Goal: Transaction & Acquisition: Purchase product/service

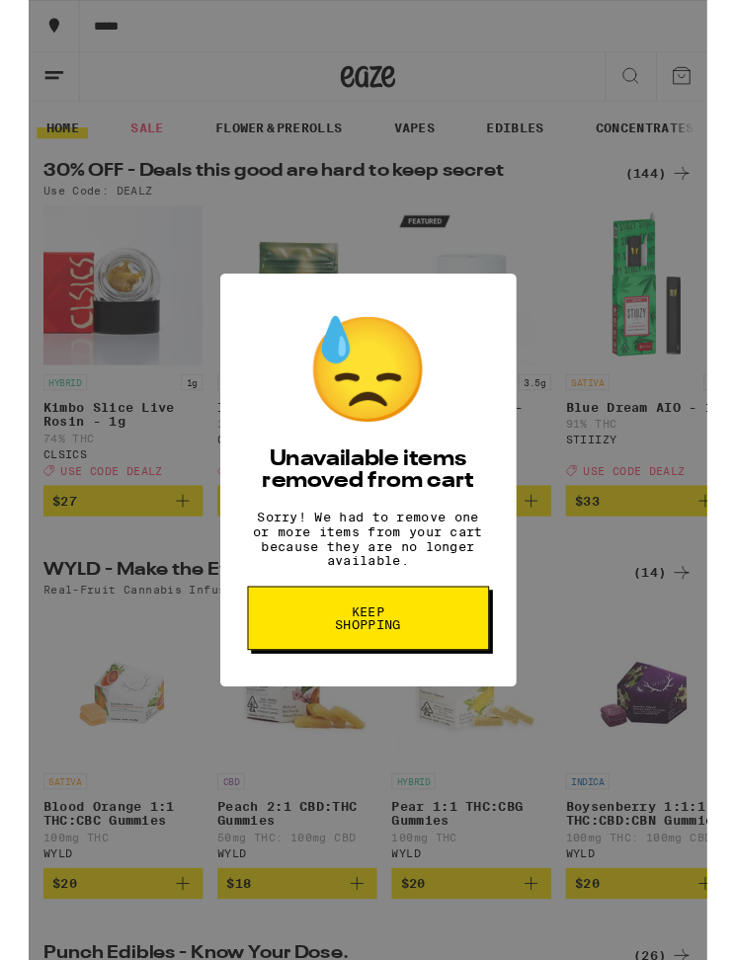
click at [437, 689] on button "Keep Shopping" at bounding box center [368, 669] width 262 height 69
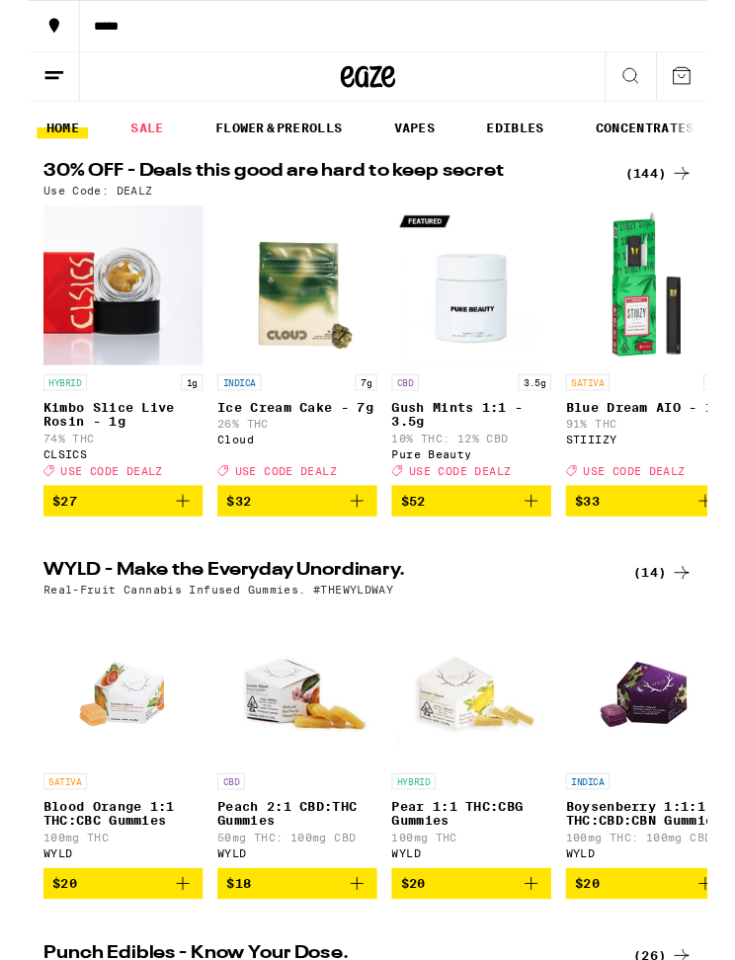
click at [715, 87] on icon at bounding box center [708, 82] width 24 height 24
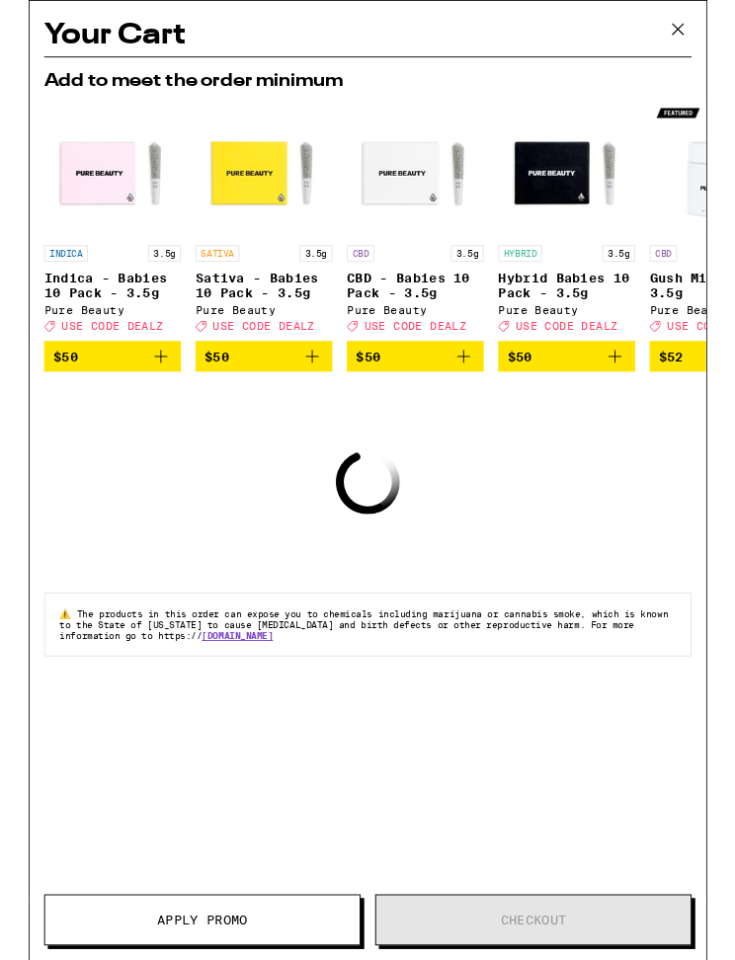
click at [715, 19] on icon at bounding box center [704, 32] width 30 height 30
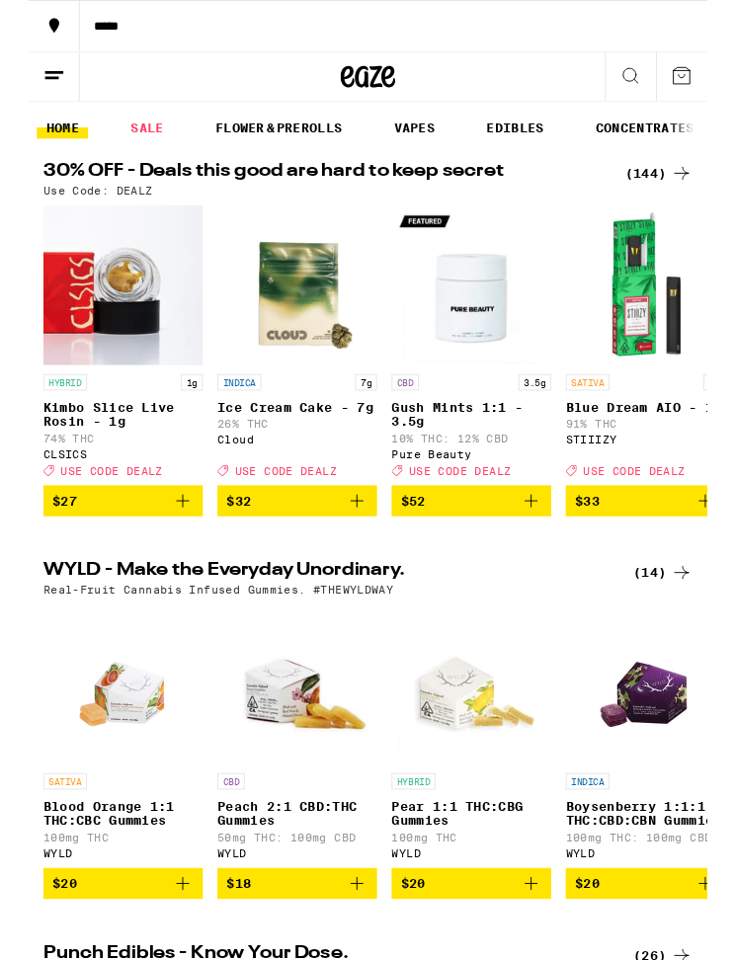
click at [675, 179] on div "(144)" at bounding box center [682, 188] width 73 height 24
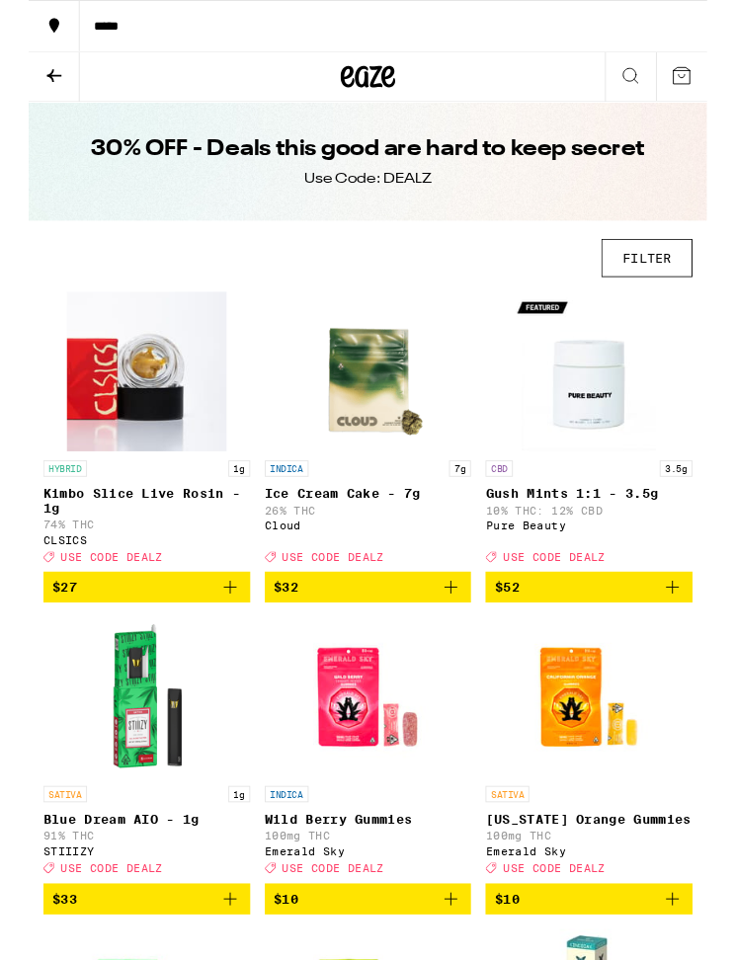
click at [669, 299] on button "FILTER" at bounding box center [670, 280] width 99 height 42
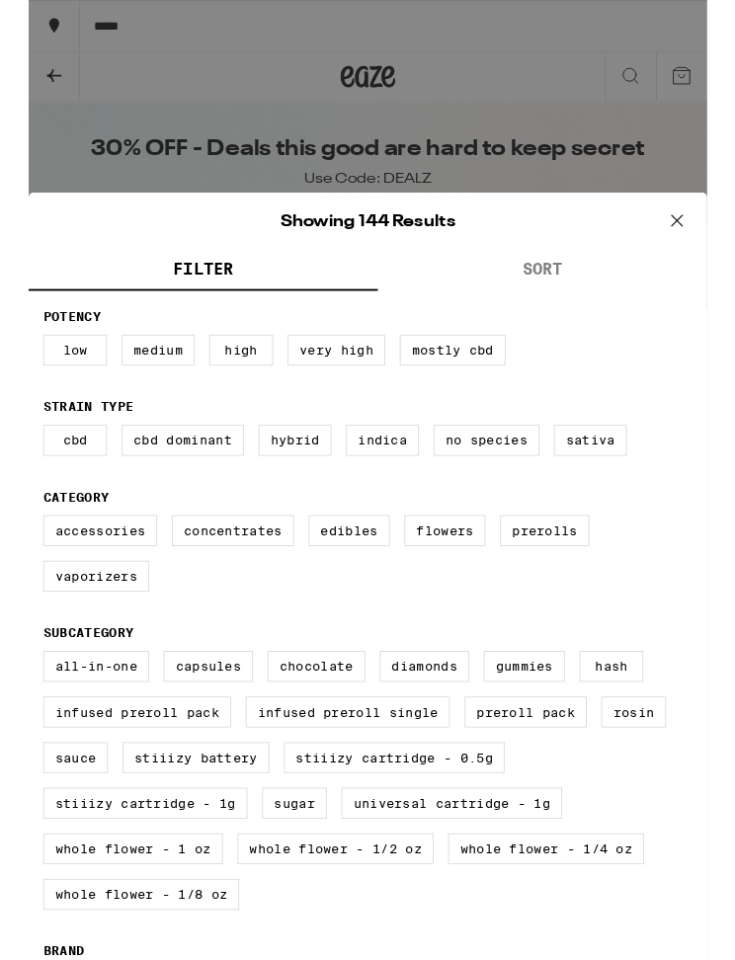
click at [479, 586] on label "Flowers" at bounding box center [451, 575] width 88 height 34
click at [0, 0] on input "Flowers" at bounding box center [0, 0] width 0 height 0
checkbox input "true"
click at [716, 235] on icon at bounding box center [703, 239] width 30 height 30
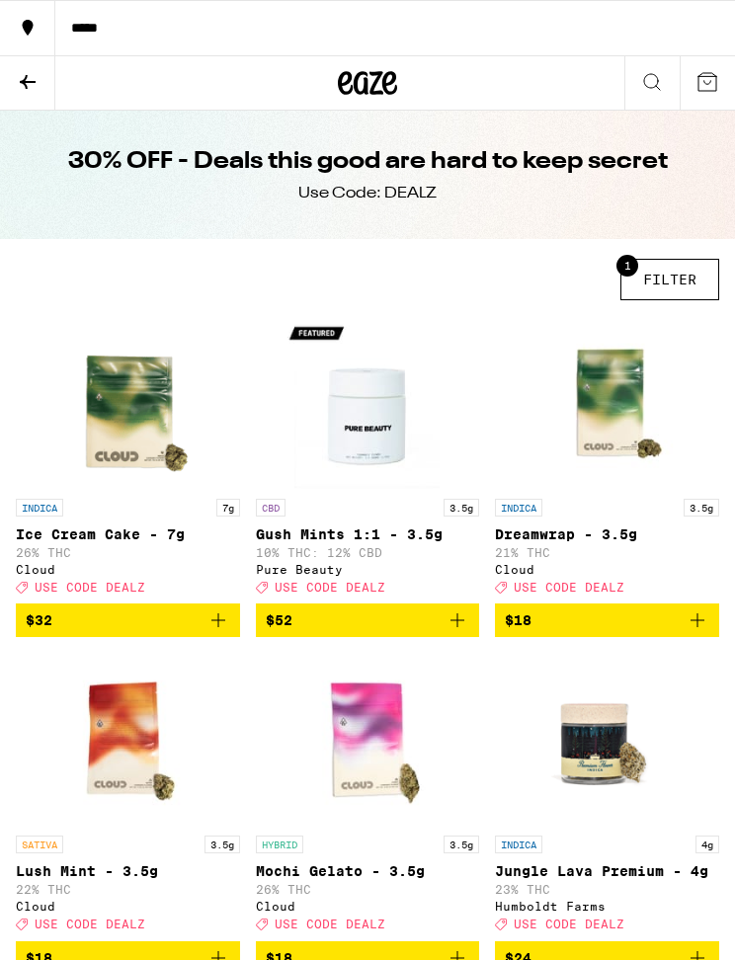
click at [47, 86] on button at bounding box center [27, 83] width 55 height 54
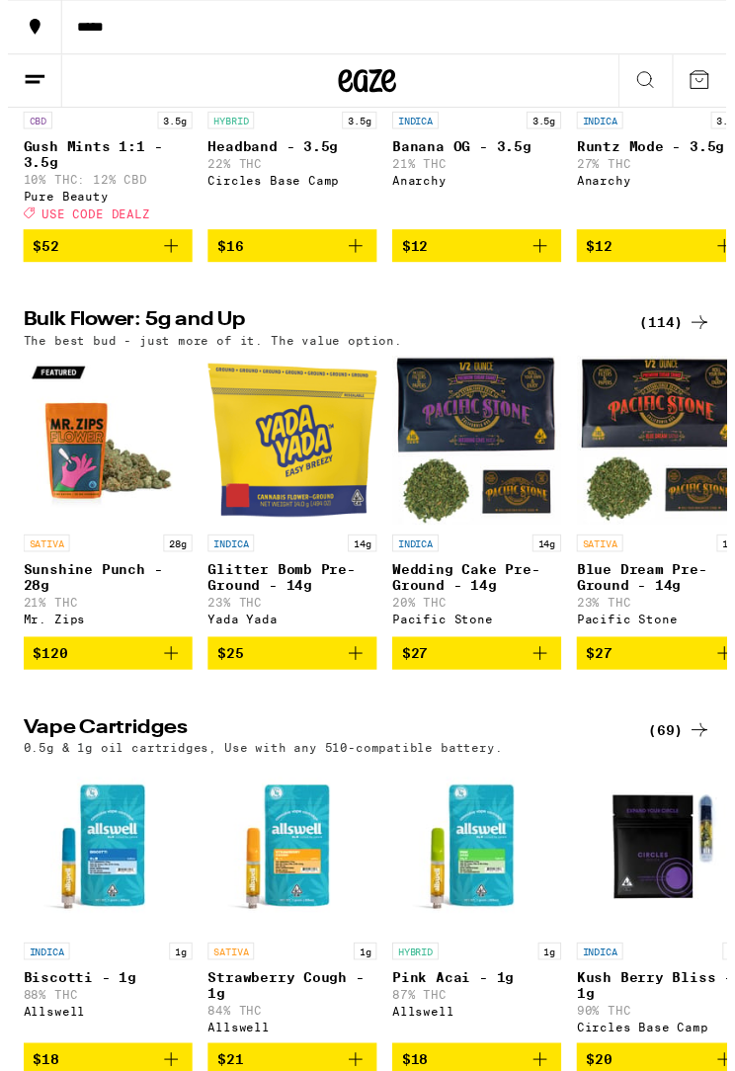
scroll to position [1988, 0]
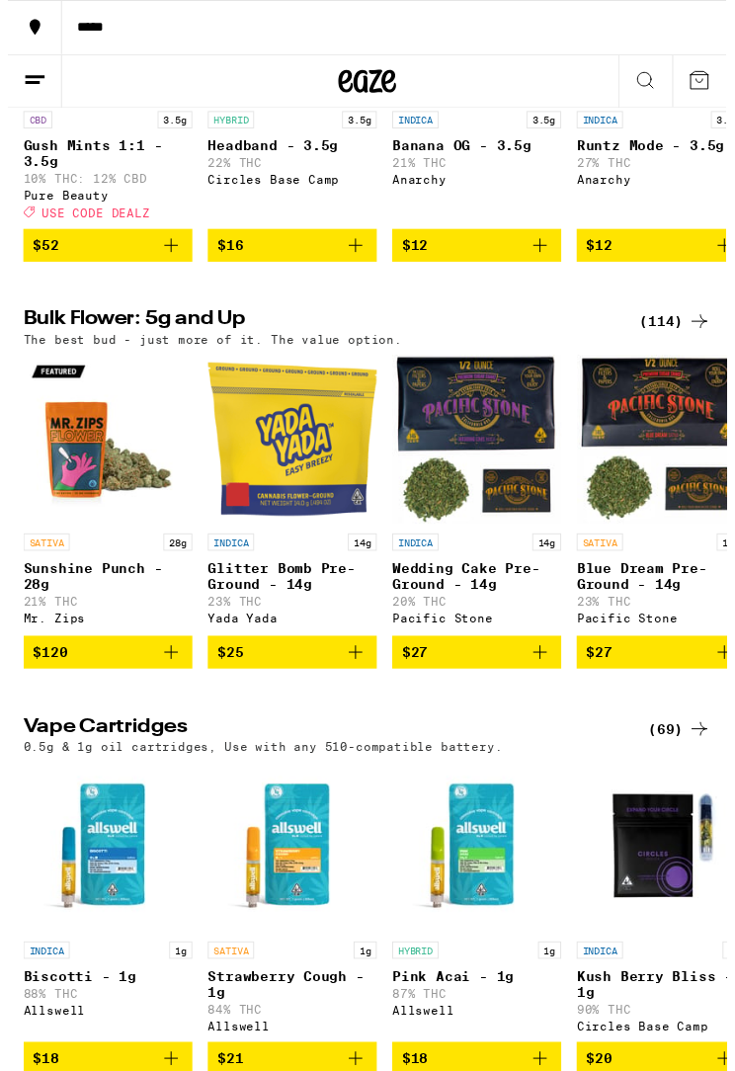
click at [681, 341] on div "(114)" at bounding box center [682, 329] width 73 height 24
click at [669, 341] on div "(114)" at bounding box center [682, 329] width 73 height 24
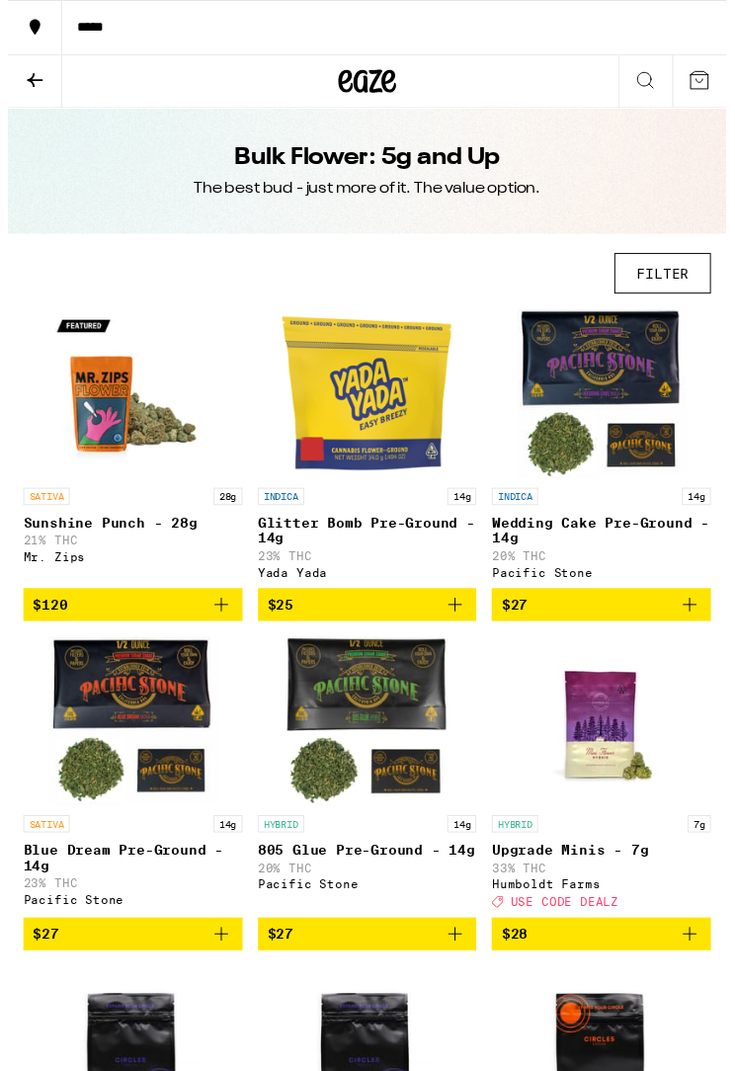
click at [680, 270] on button "FILTER" at bounding box center [670, 280] width 99 height 42
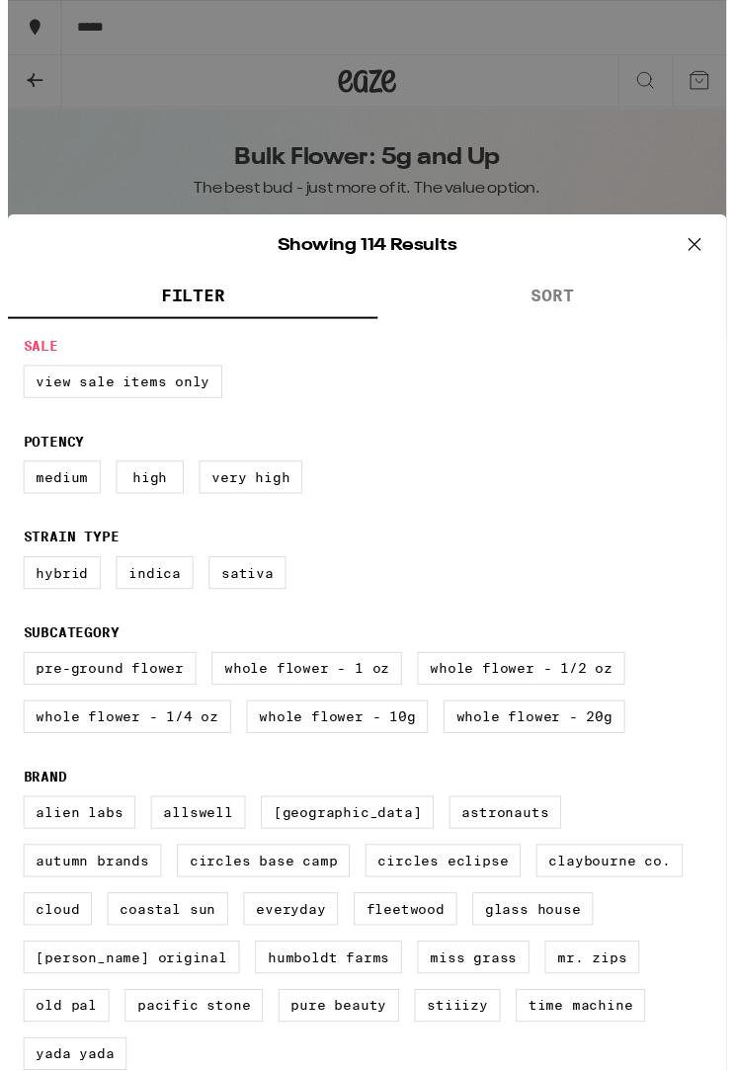
click at [262, 603] on label "Sativa" at bounding box center [245, 586] width 79 height 34
click at [0, 0] on input "Sativa" at bounding box center [0, 0] width 0 height 0
checkbox input "true"
click at [700, 261] on icon at bounding box center [703, 250] width 30 height 30
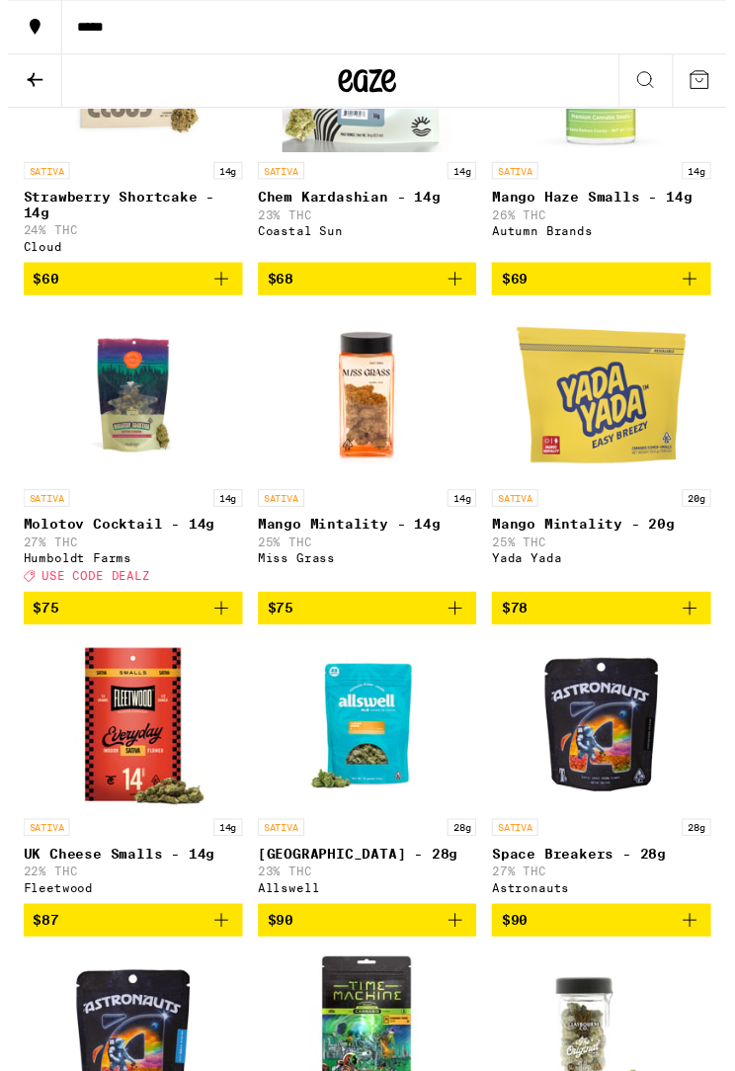
scroll to position [2670, 0]
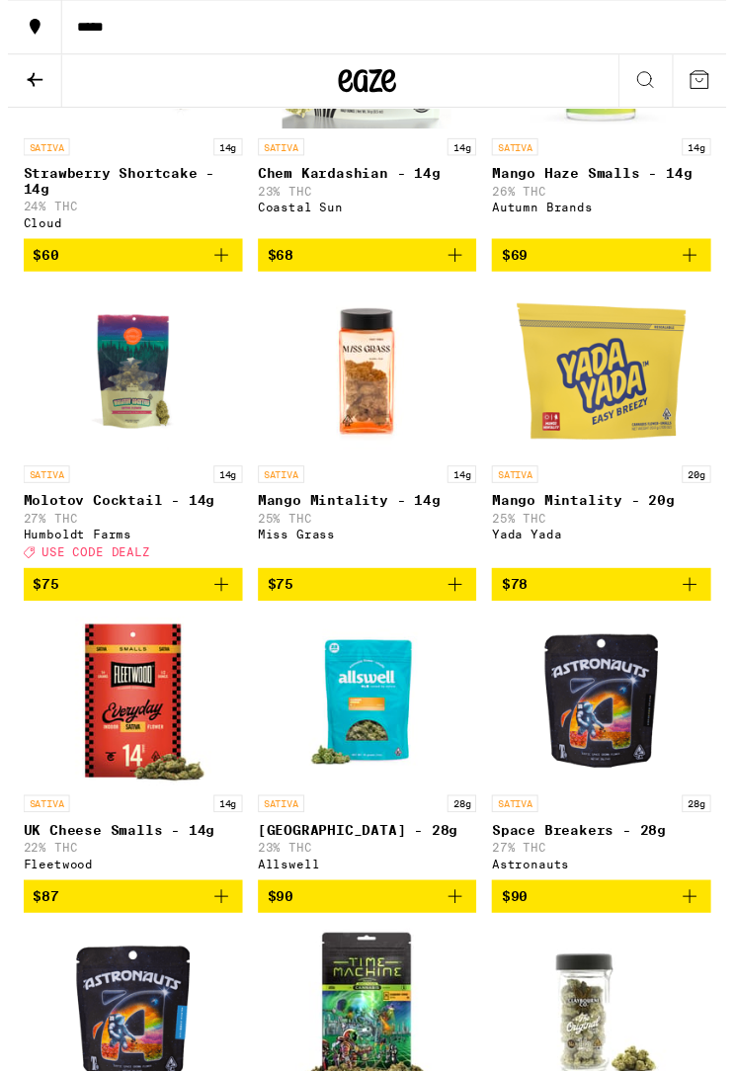
click at [223, 616] on button "$75" at bounding box center [128, 599] width 224 height 34
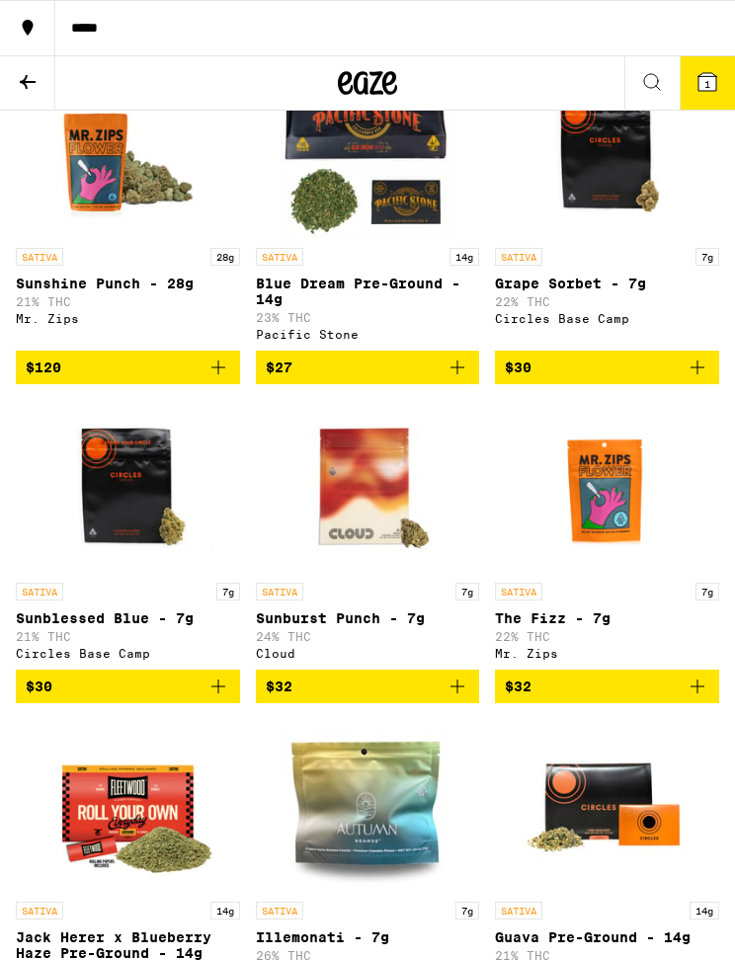
scroll to position [0, 0]
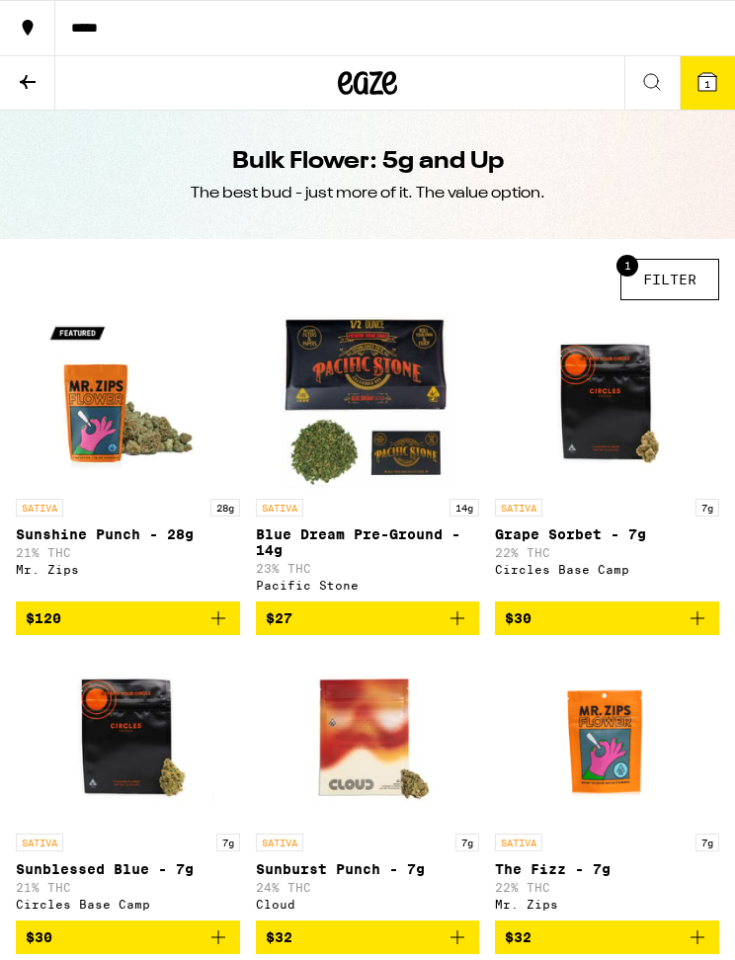
click at [671, 278] on button "1 FILTER" at bounding box center [670, 280] width 99 height 42
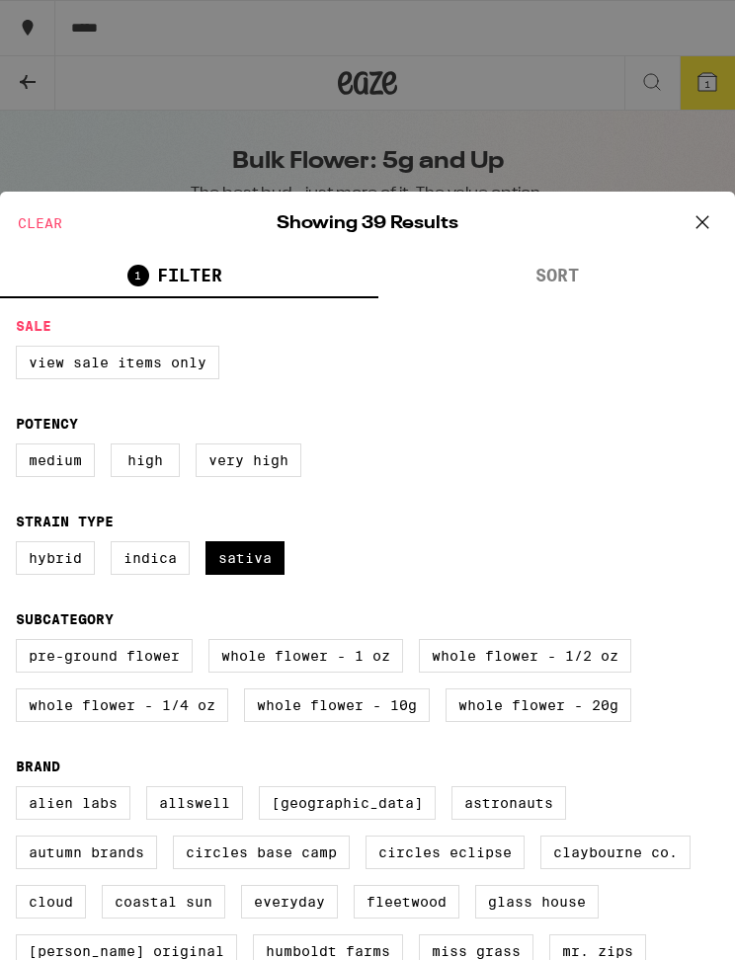
click at [280, 575] on label "Sativa" at bounding box center [245, 558] width 79 height 34
click at [0, 0] on input "Sativa" at bounding box center [0, 0] width 0 height 0
checkbox input "false"
click at [182, 575] on label "Indica" at bounding box center [150, 558] width 79 height 34
click at [0, 0] on input "Indica" at bounding box center [0, 0] width 0 height 0
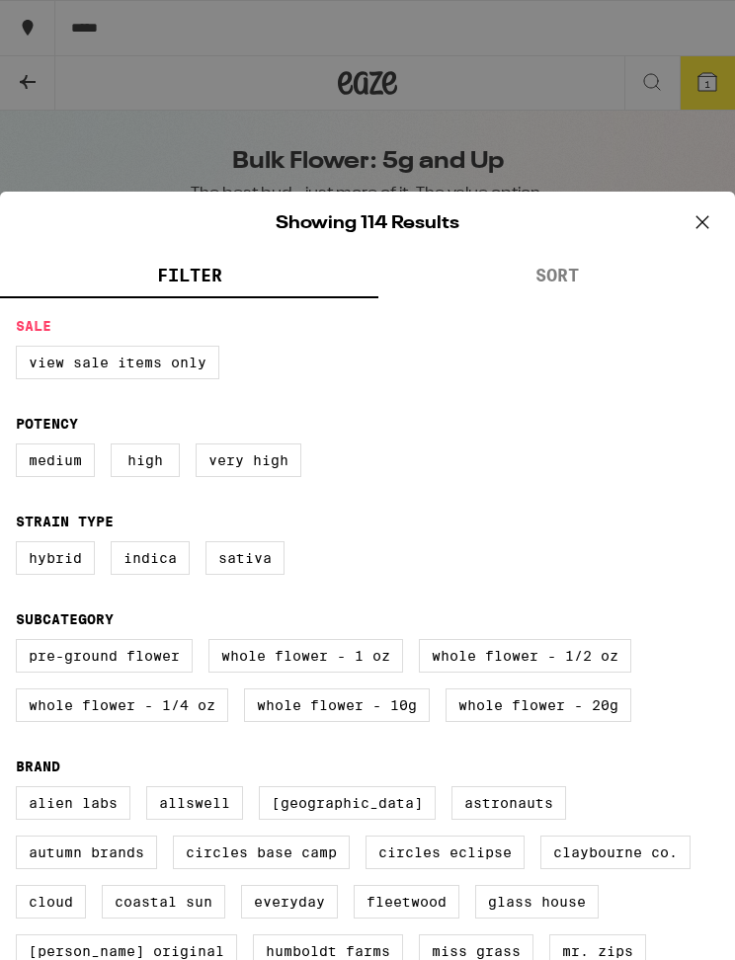
checkbox input "true"
click at [61, 575] on label "Hybrid" at bounding box center [55, 558] width 79 height 34
click at [0, 0] on input "Hybrid" at bounding box center [0, 0] width 0 height 0
checkbox input "true"
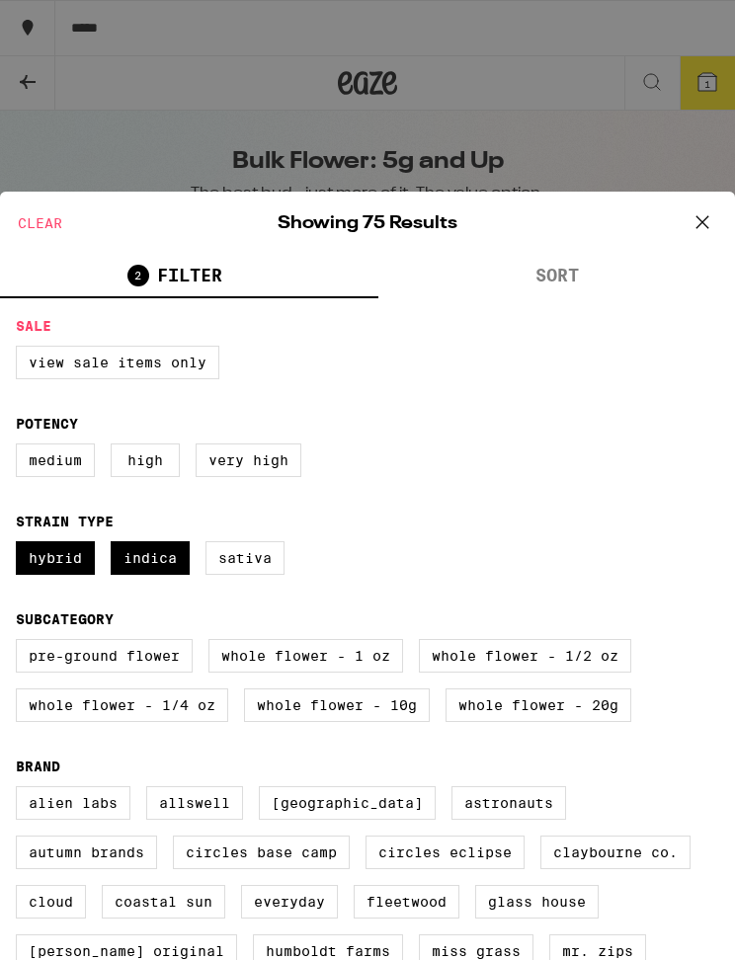
click at [689, 244] on button at bounding box center [702, 223] width 61 height 63
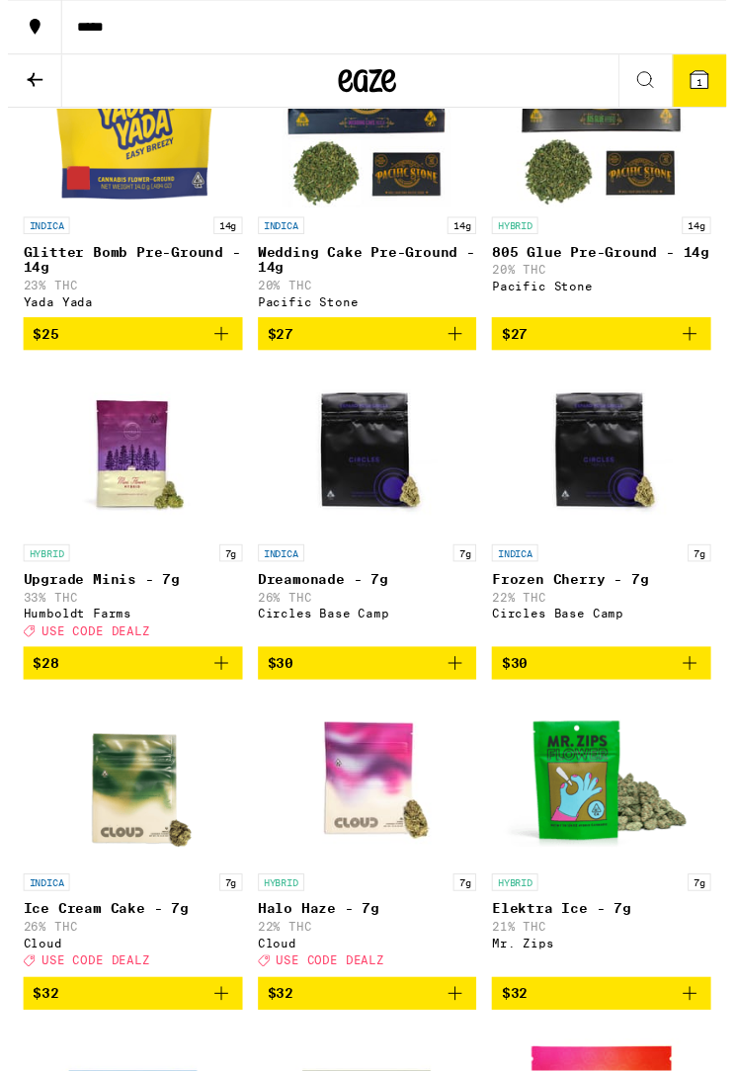
scroll to position [281, 0]
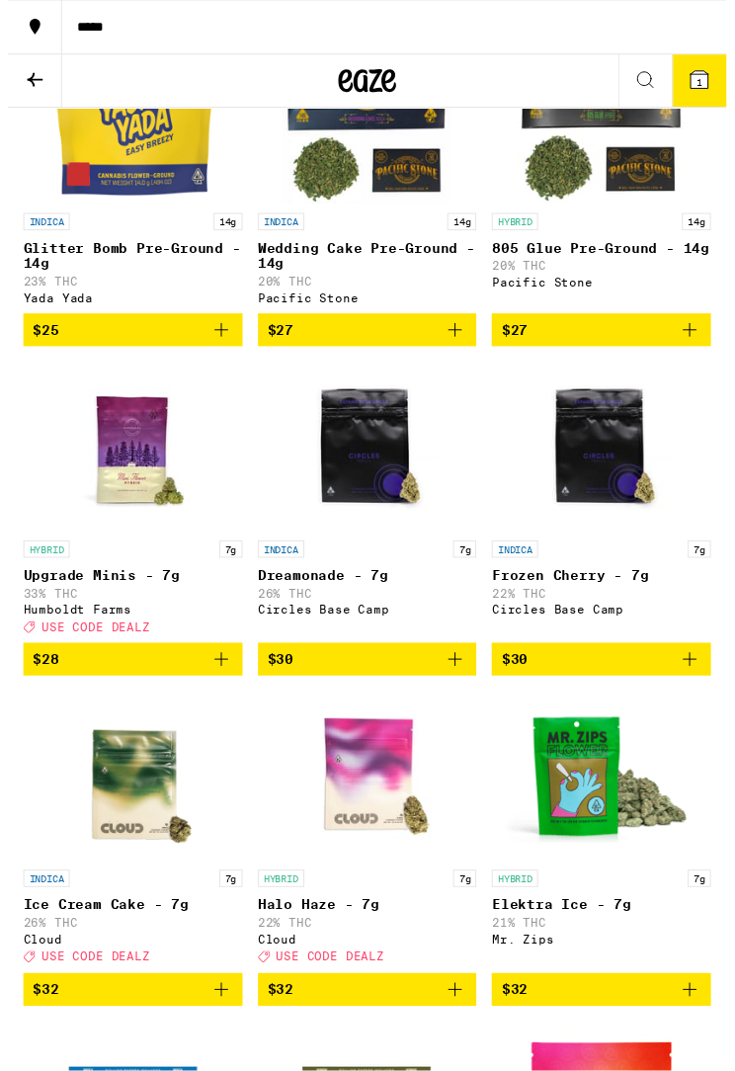
click at [226, 687] on icon "Add to bag" at bounding box center [219, 675] width 24 height 24
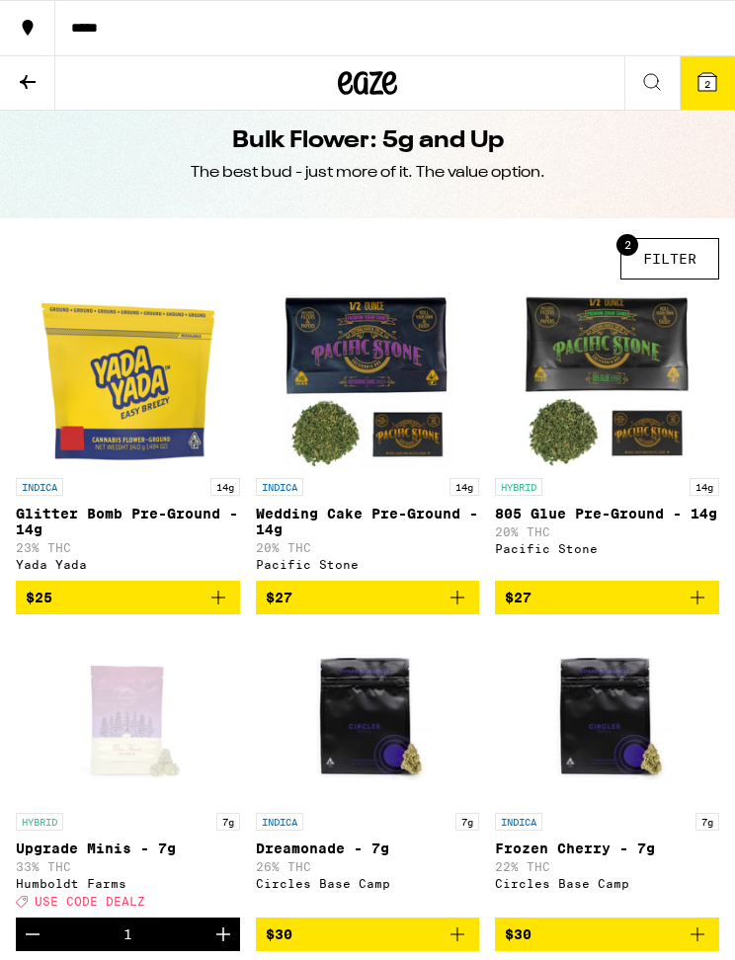
scroll to position [0, 0]
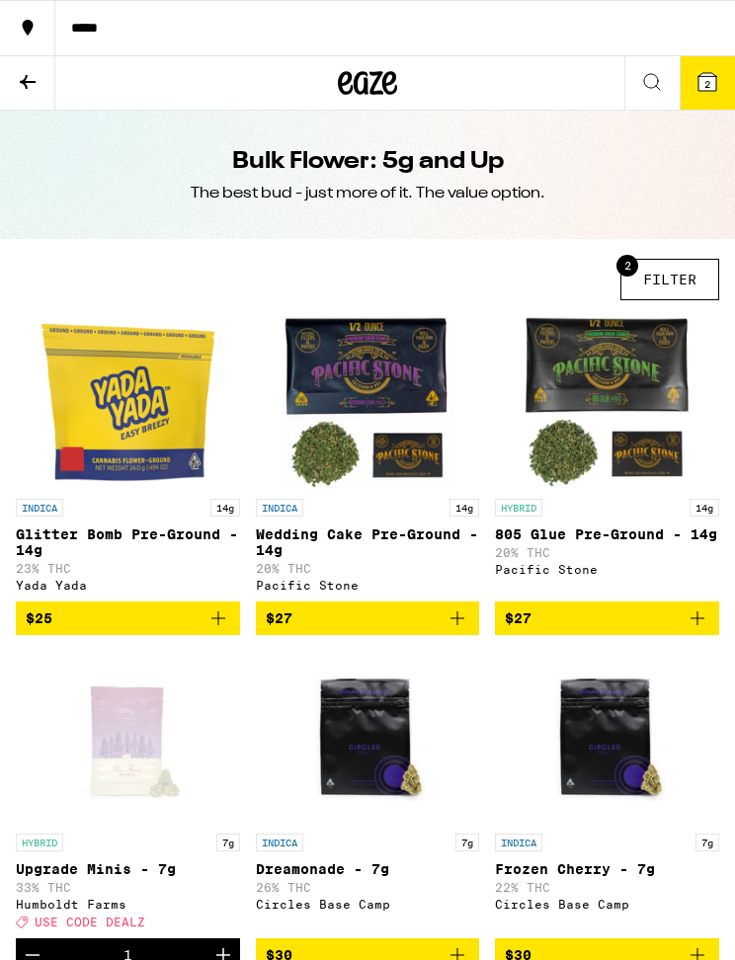
click at [683, 286] on button "2 FILTER" at bounding box center [670, 280] width 99 height 42
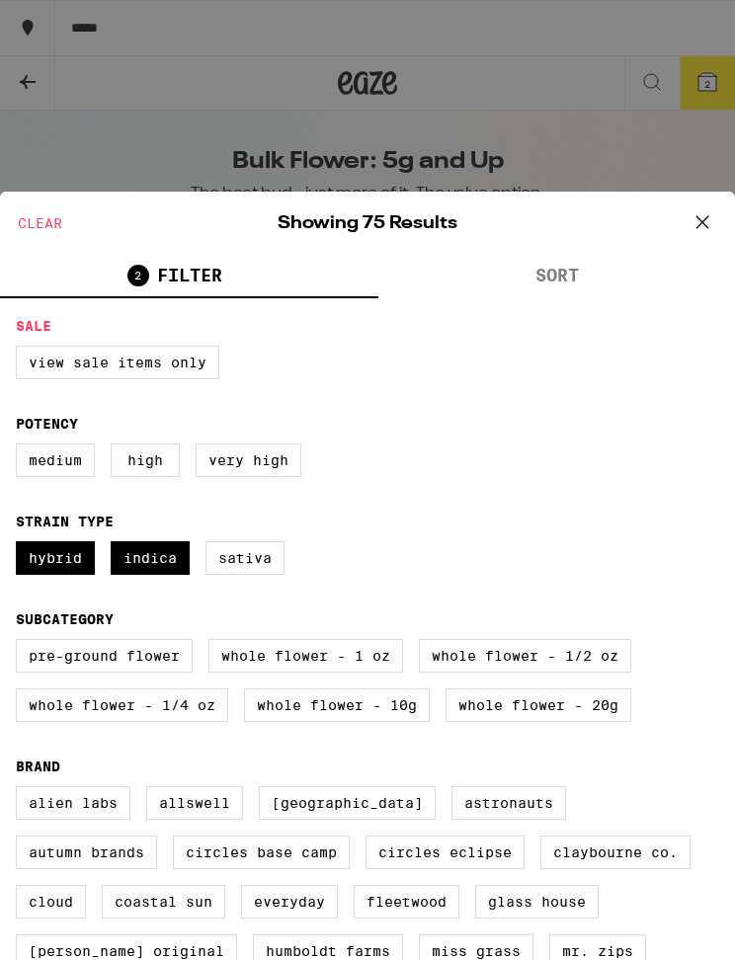
click at [65, 575] on label "Hybrid" at bounding box center [55, 558] width 79 height 34
click at [0, 0] on input "Hybrid" at bounding box center [0, 0] width 0 height 0
checkbox input "false"
click at [198, 365] on label "View Sale Items Only" at bounding box center [118, 363] width 204 height 34
click at [0, 0] on input "View Sale Items Only" at bounding box center [0, 0] width 0 height 0
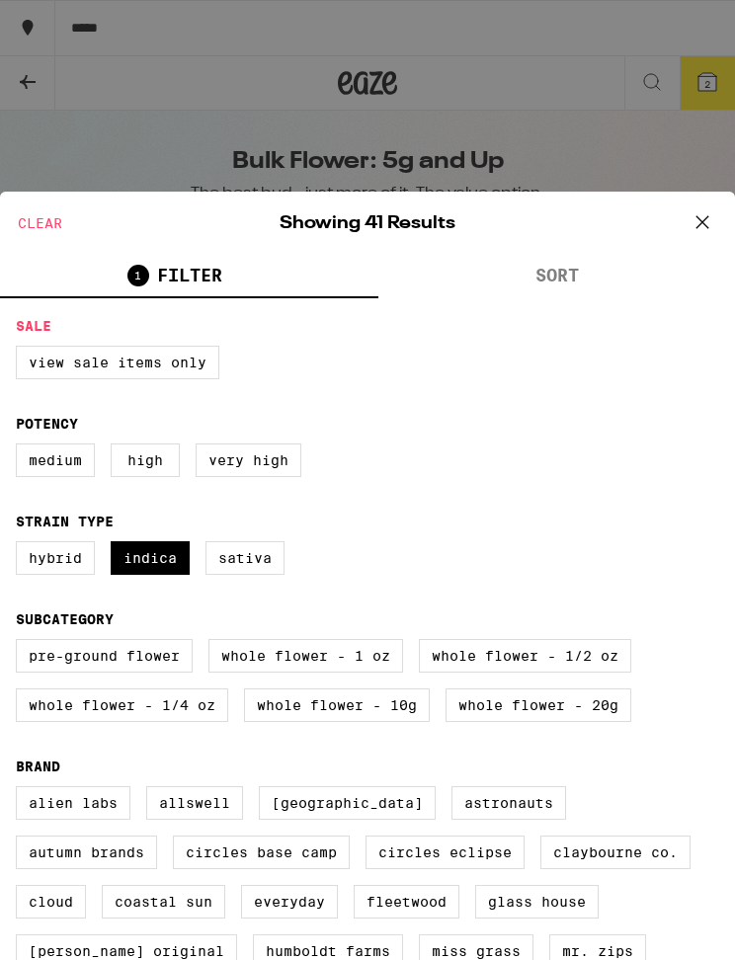
checkbox input "true"
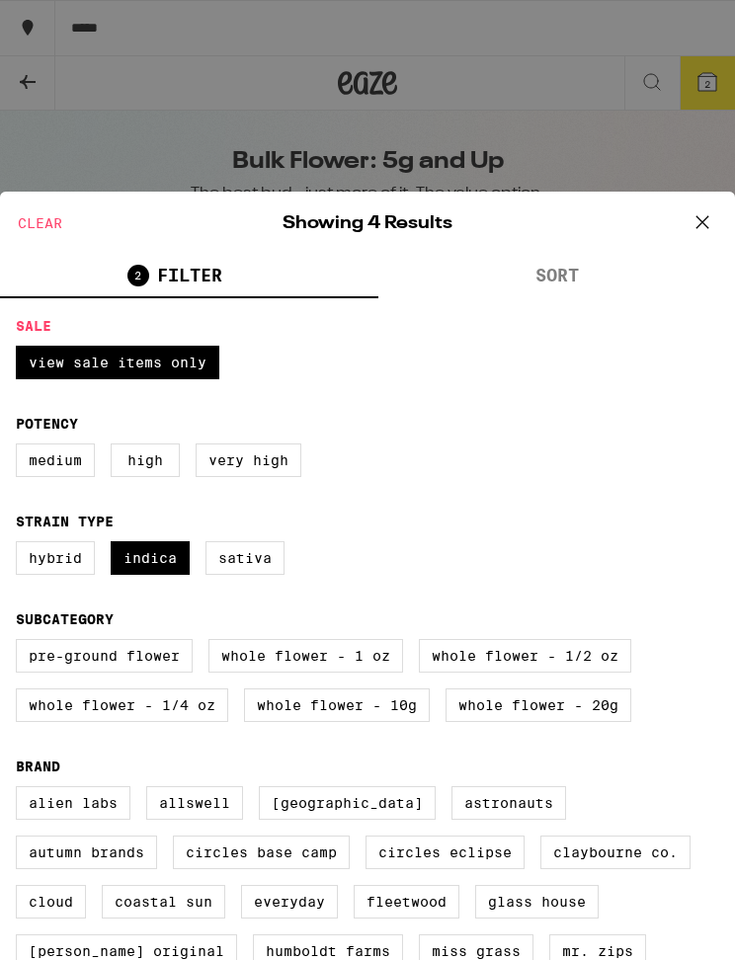
click at [715, 227] on icon at bounding box center [703, 223] width 30 height 30
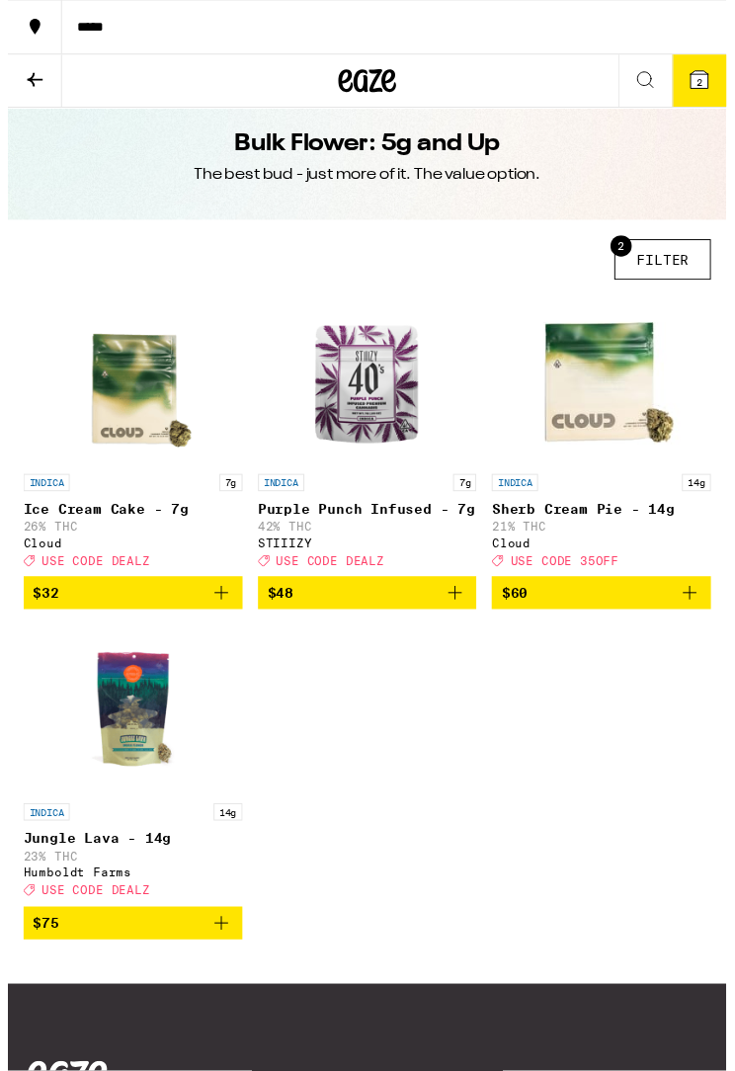
scroll to position [15, 0]
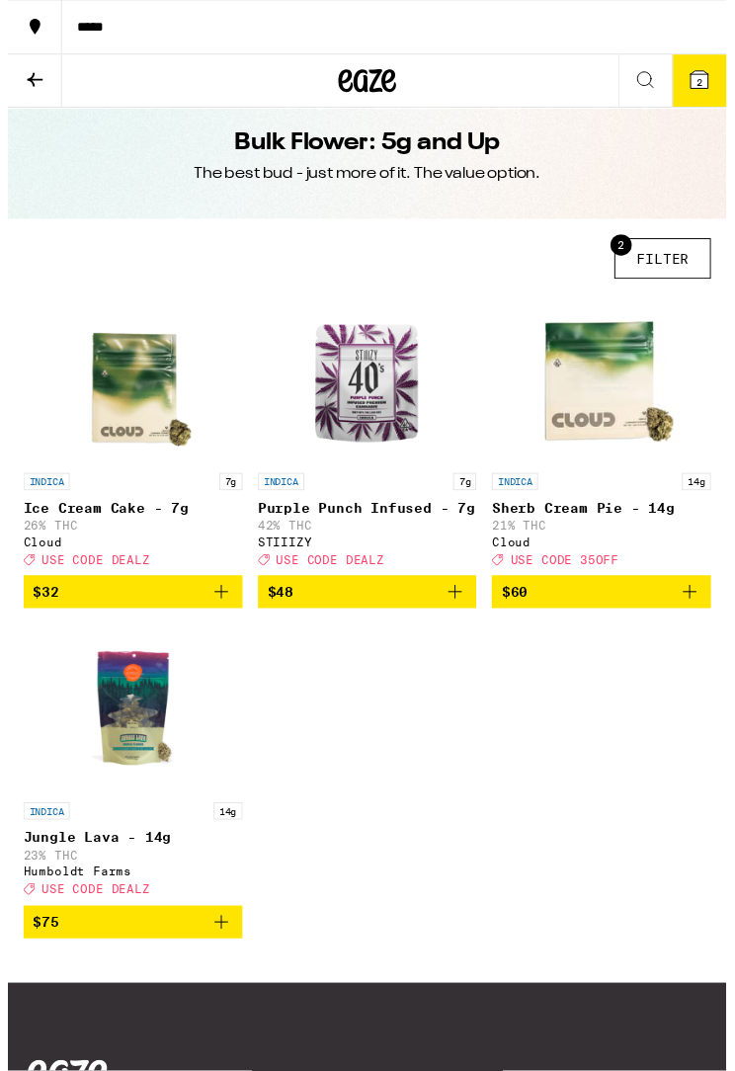
click at [424, 623] on button "$48" at bounding box center [368, 606] width 224 height 34
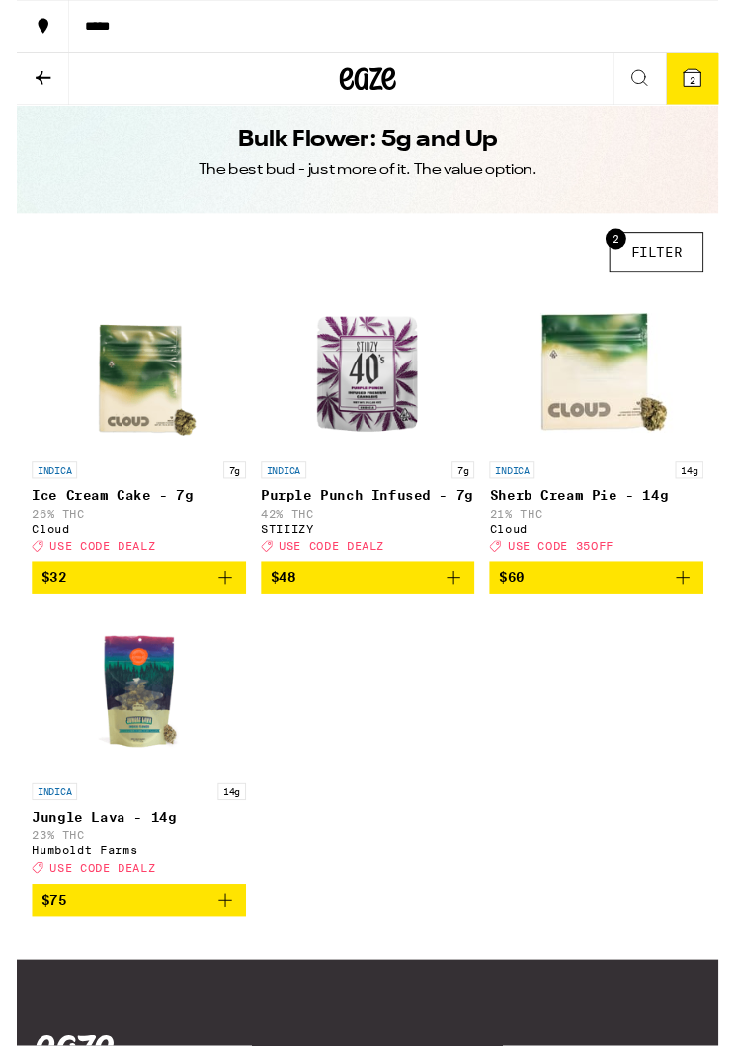
scroll to position [16, 0]
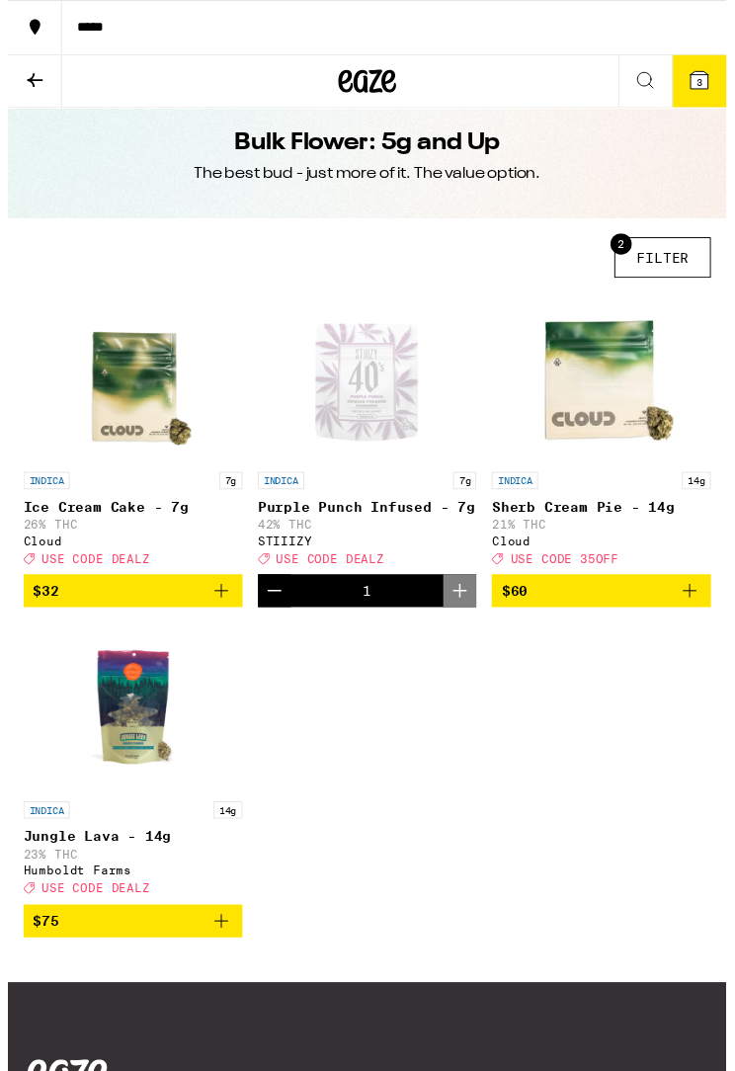
click at [688, 101] on button "3" at bounding box center [707, 82] width 55 height 53
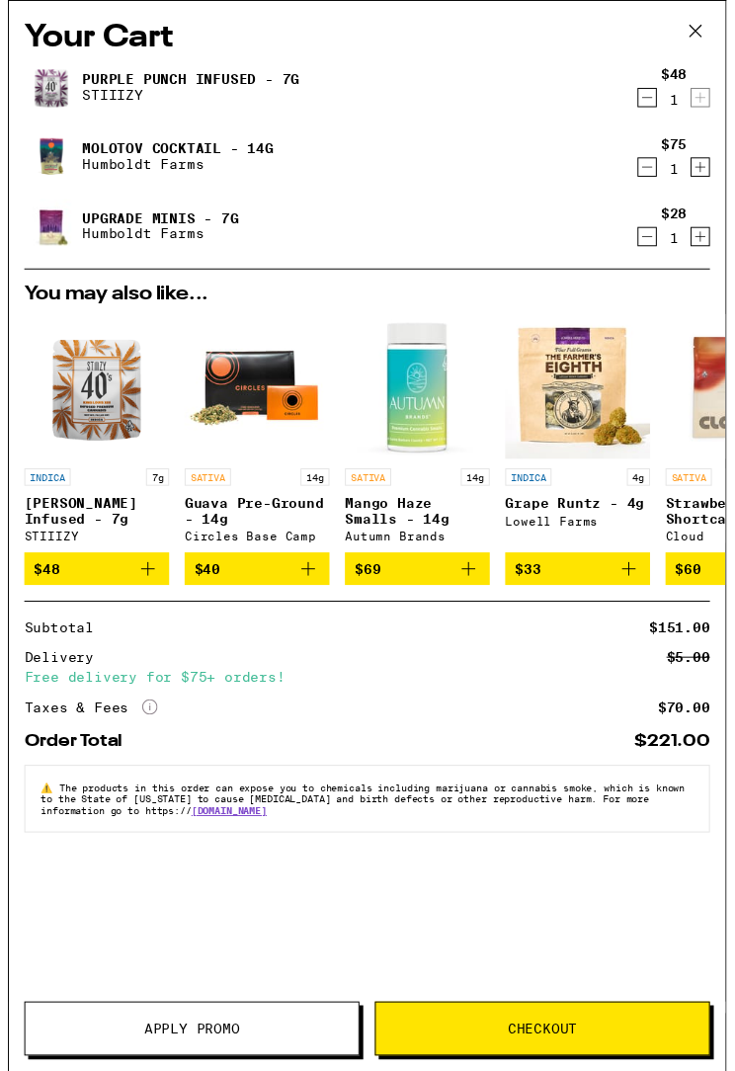
click at [240, 959] on span "Apply Promo" at bounding box center [188, 1052] width 341 height 14
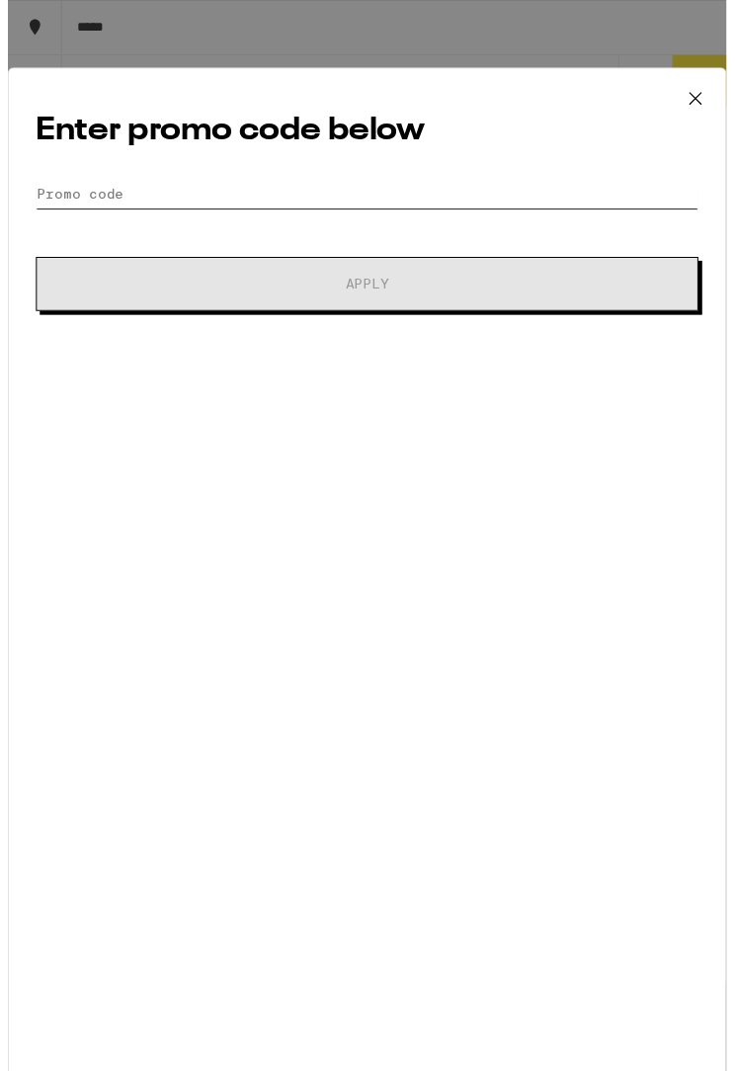
click at [449, 213] on input "Promo Code" at bounding box center [368, 199] width 678 height 30
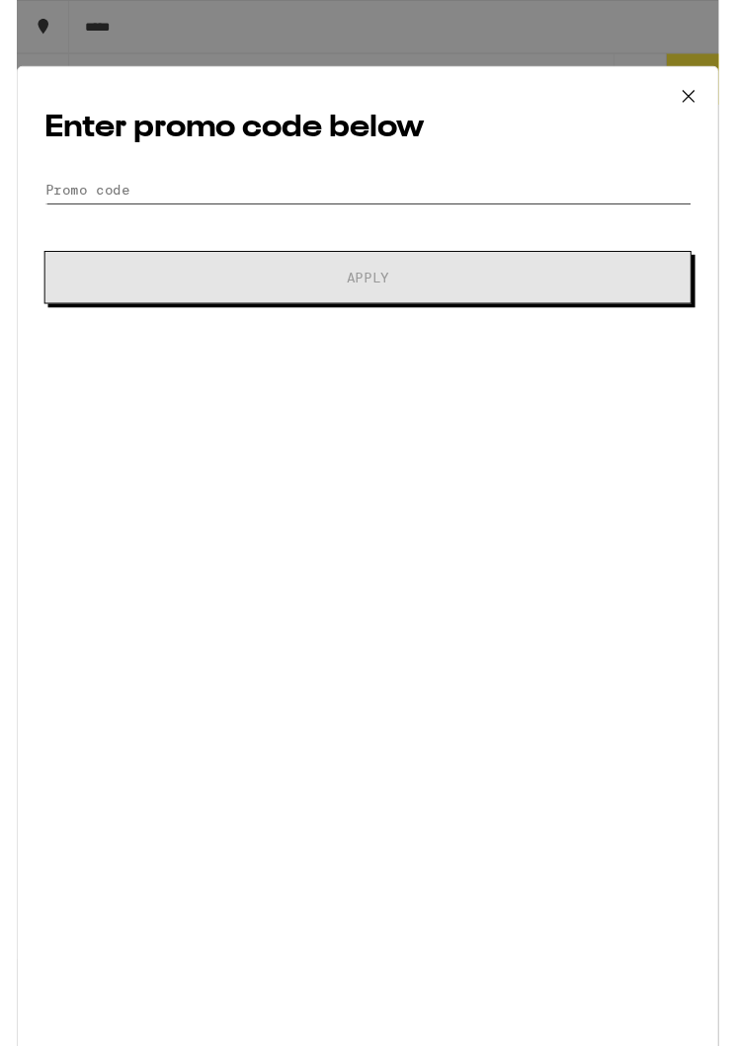
scroll to position [15, 0]
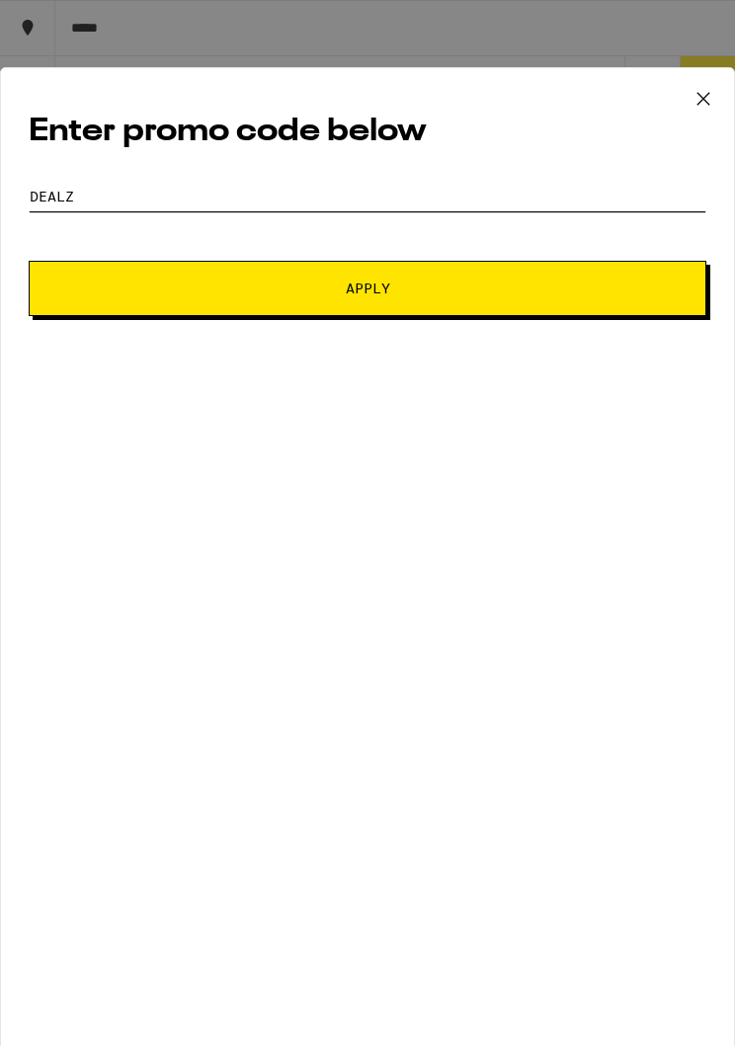
type input "Dealz"
click at [522, 303] on button "Apply" at bounding box center [368, 288] width 678 height 55
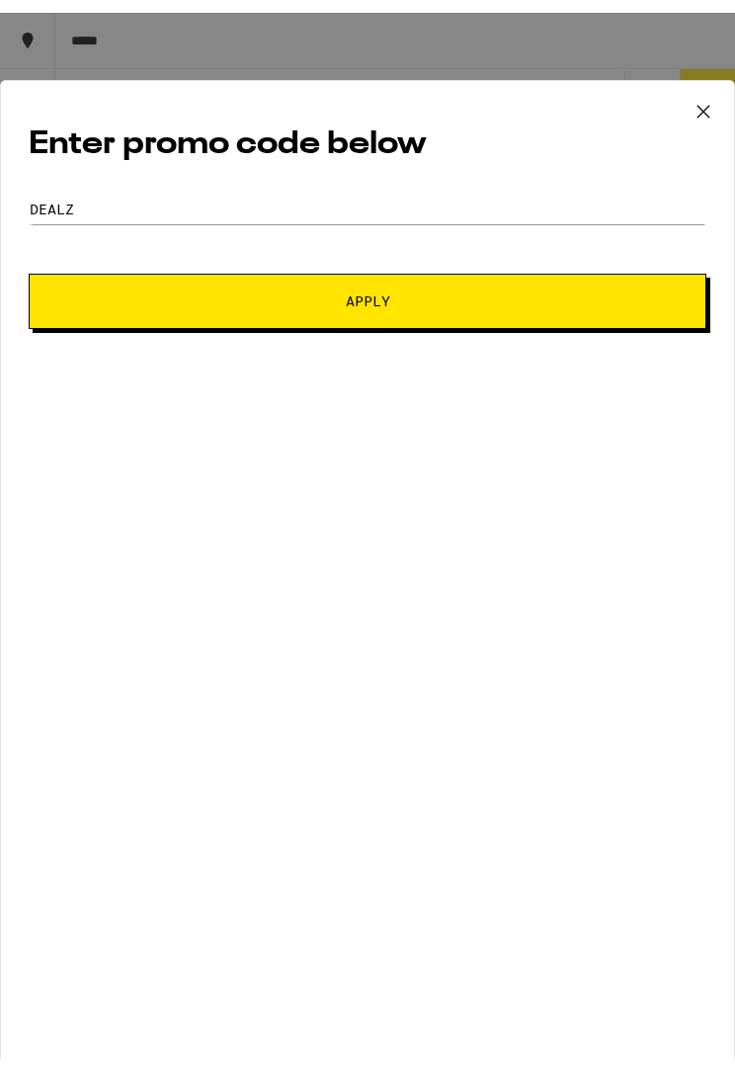
scroll to position [16, 0]
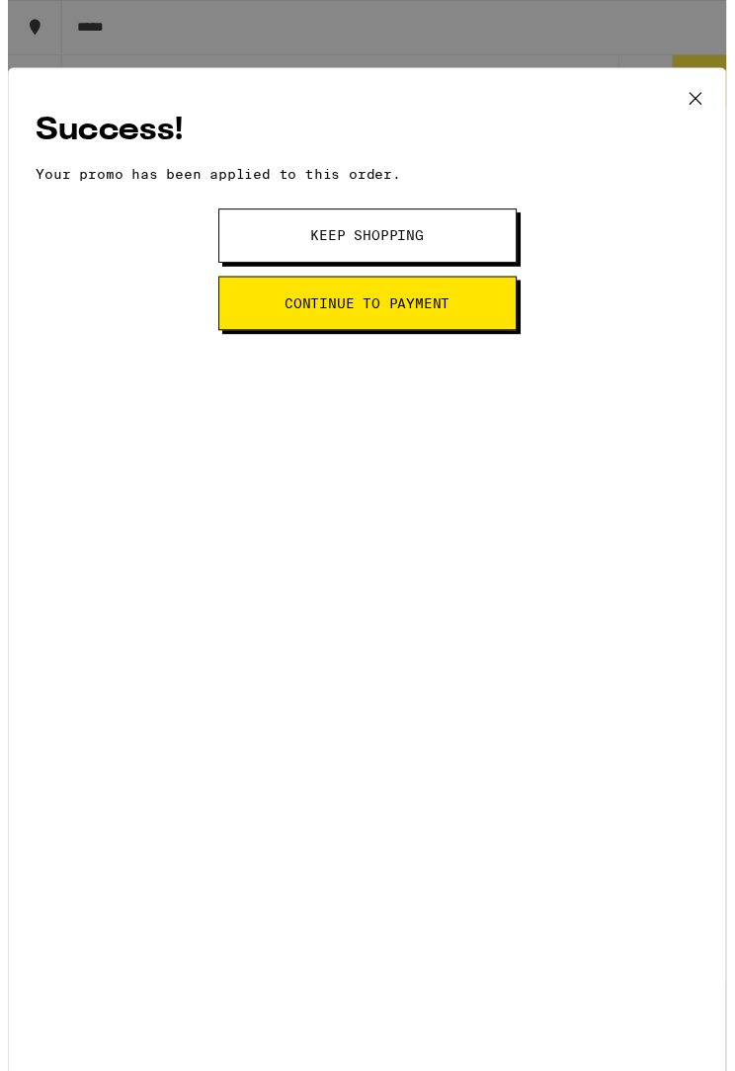
click at [492, 233] on button "Keep Shopping" at bounding box center [367, 240] width 305 height 55
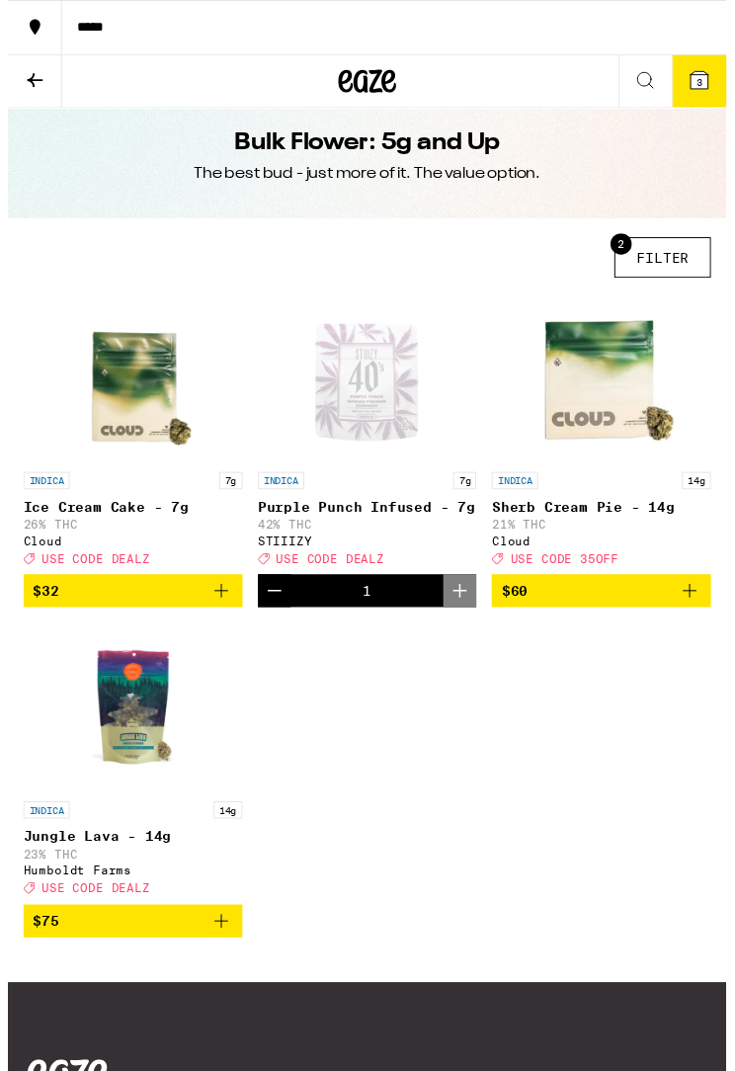
click at [717, 85] on icon at bounding box center [708, 82] width 24 height 24
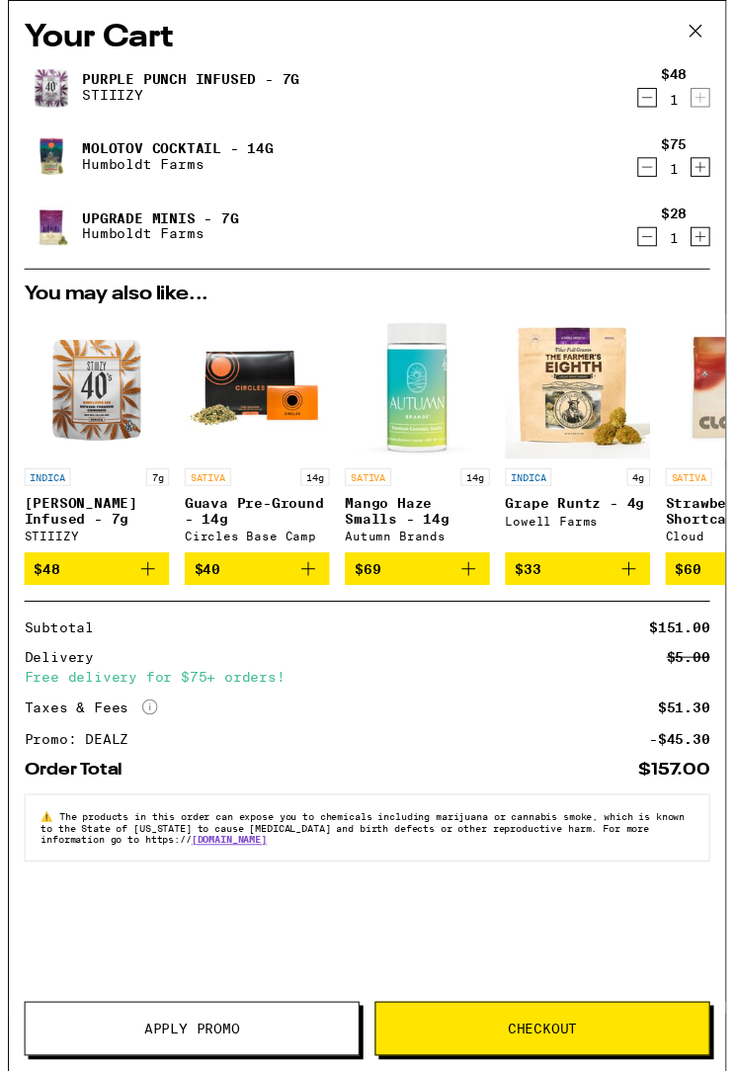
click at [212, 157] on link "Molotov Cocktail - 14g" at bounding box center [174, 152] width 196 height 16
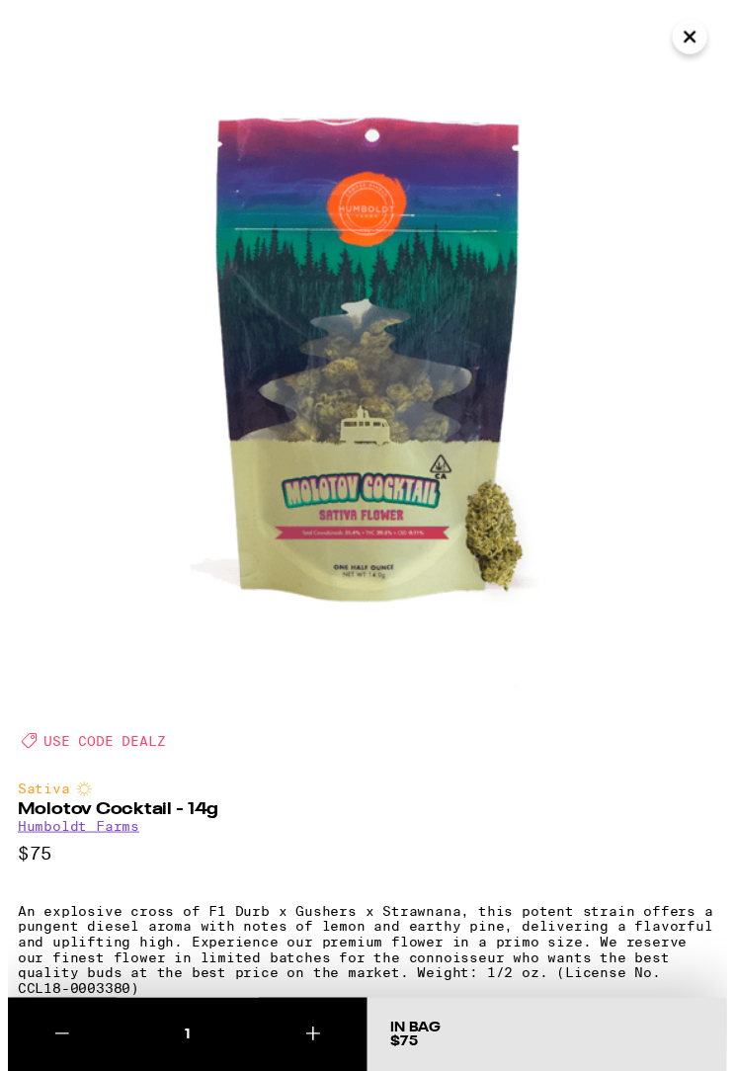
click at [700, 42] on icon "Close" at bounding box center [698, 38] width 24 height 30
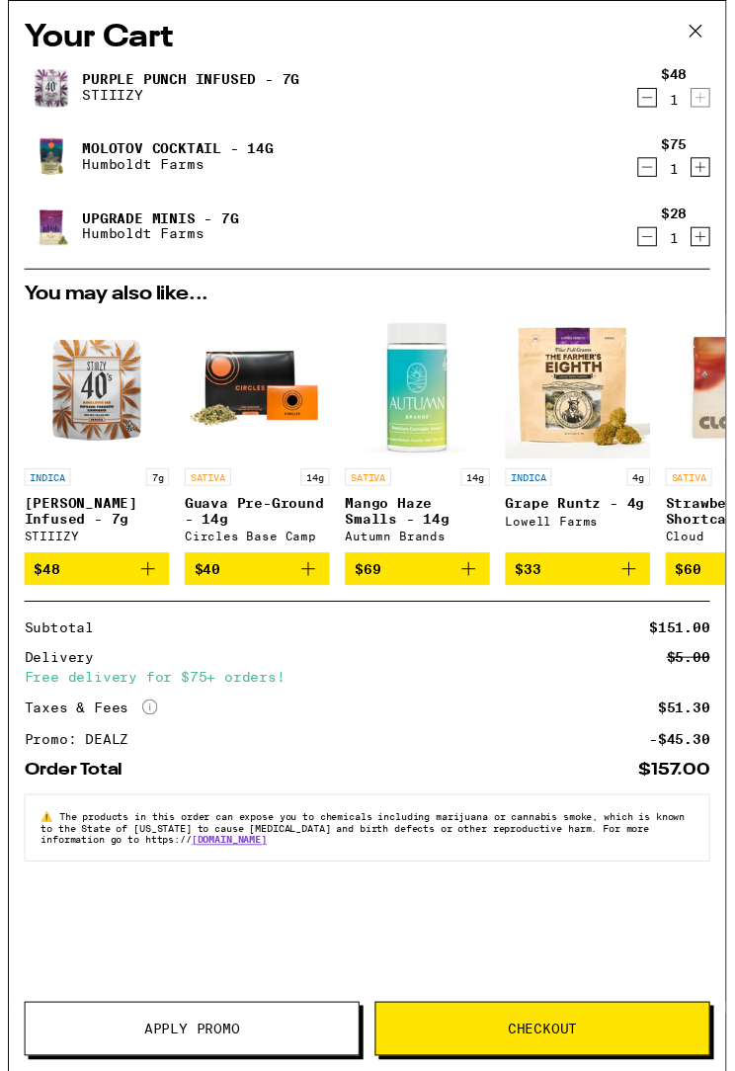
click at [609, 959] on span "Checkout" at bounding box center [546, 1052] width 341 height 14
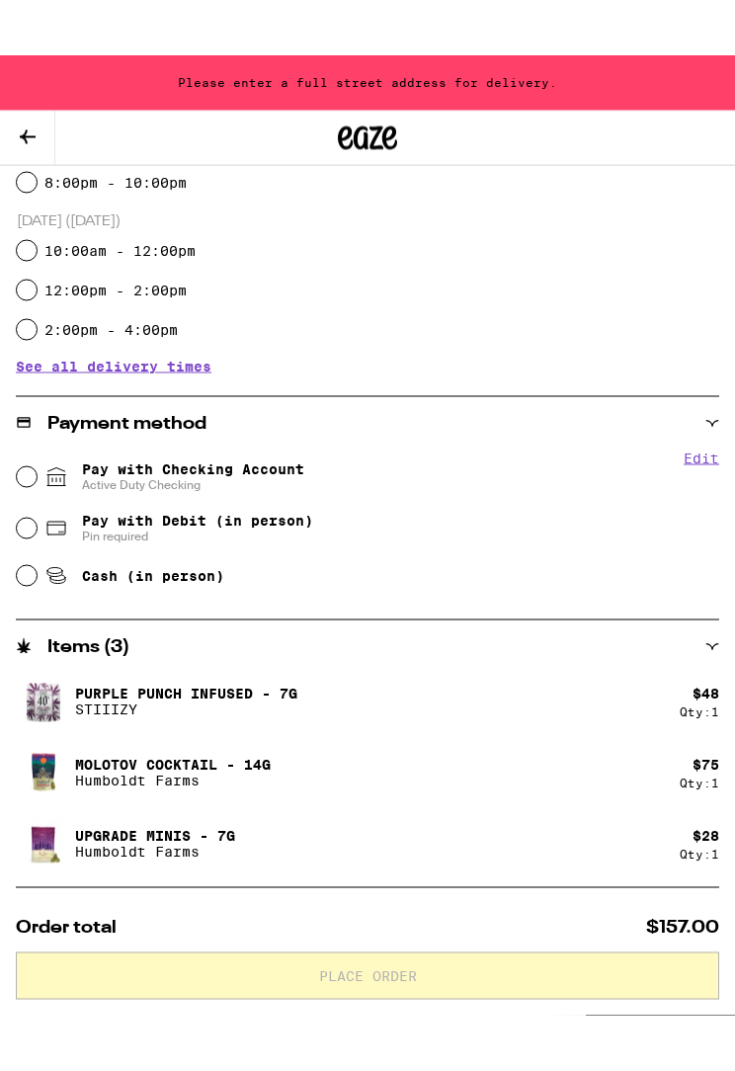
scroll to position [545, 0]
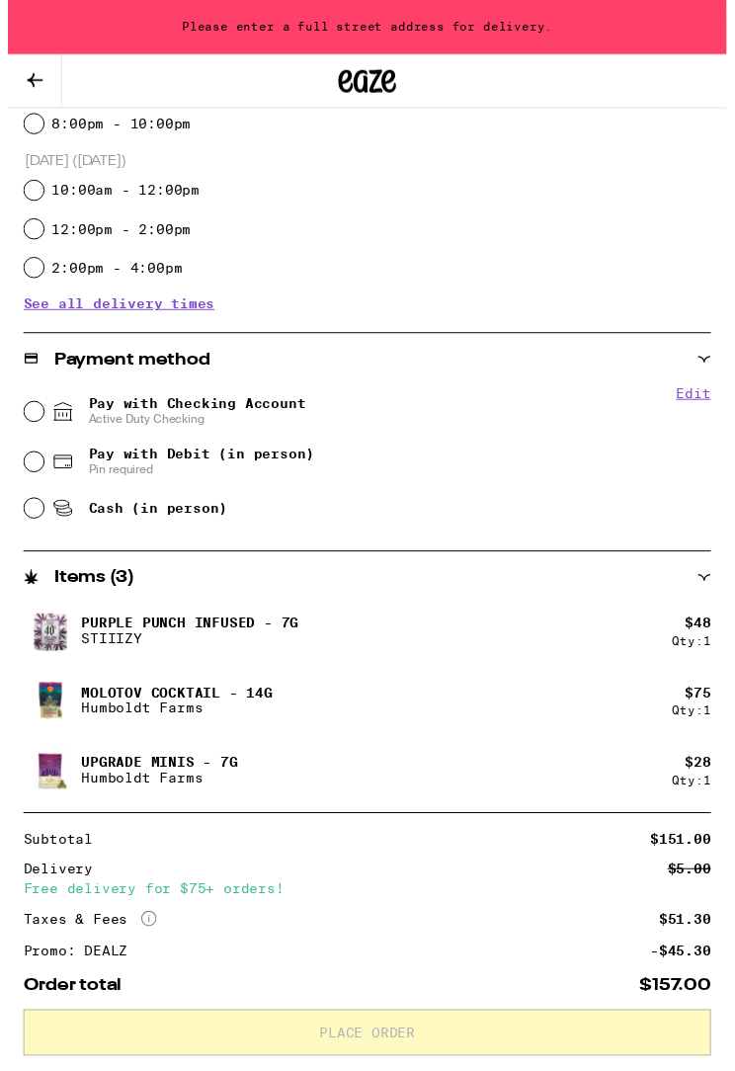
click at [33, 419] on input "Pay with Checking Account Active Duty Checking" at bounding box center [27, 421] width 20 height 20
radio input "true"
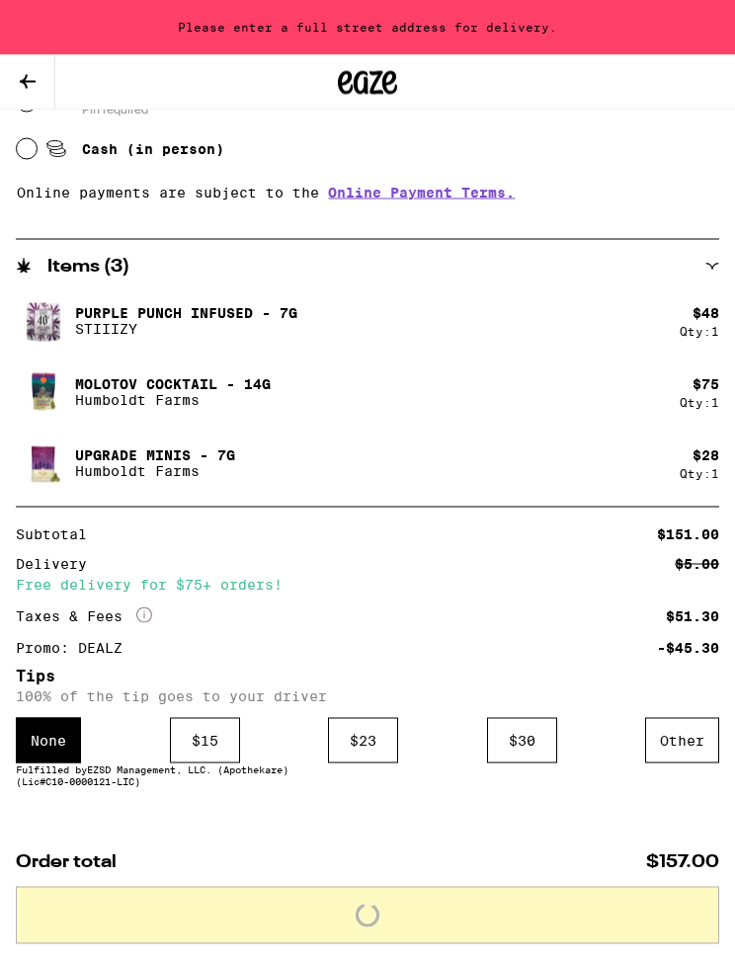
scroll to position [969, 0]
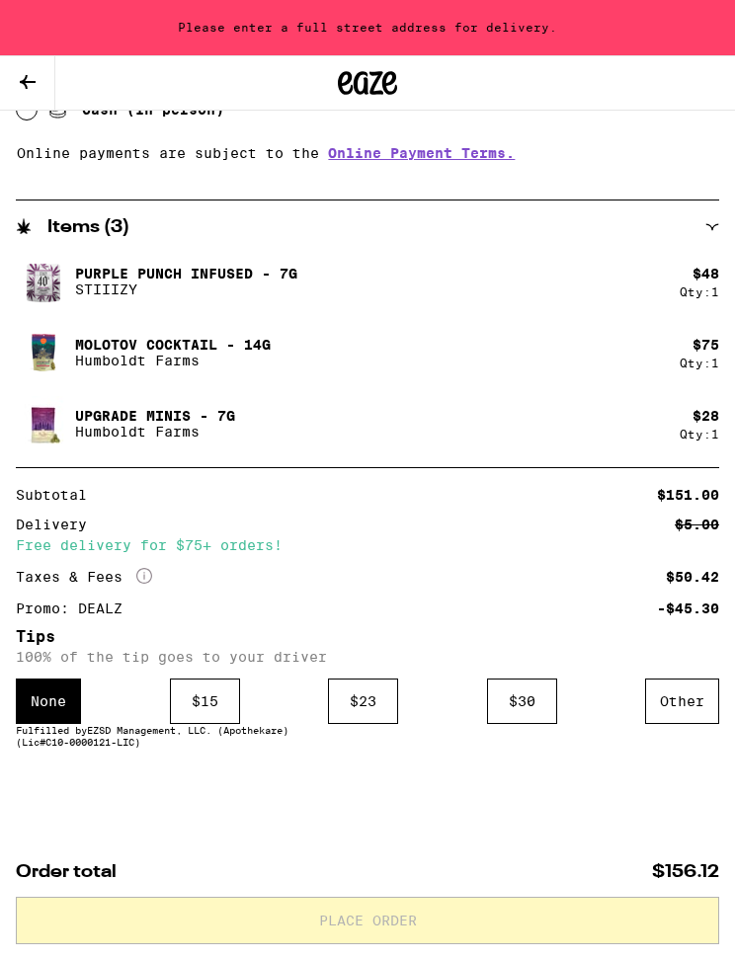
click at [693, 697] on div "Other" at bounding box center [682, 701] width 74 height 45
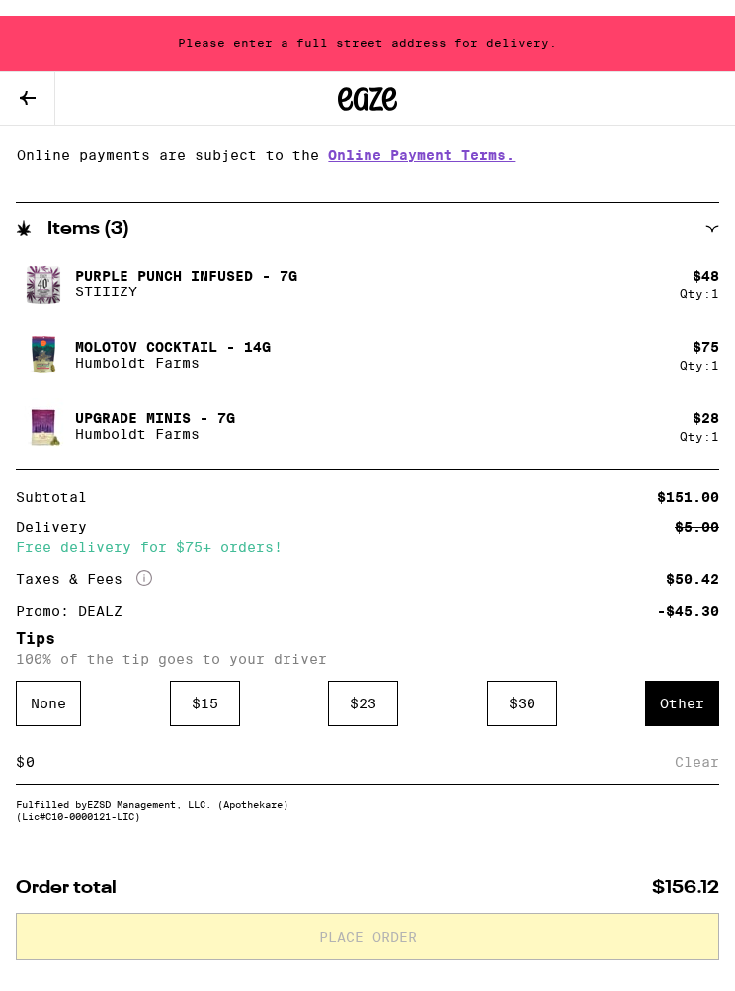
scroll to position [1014, 0]
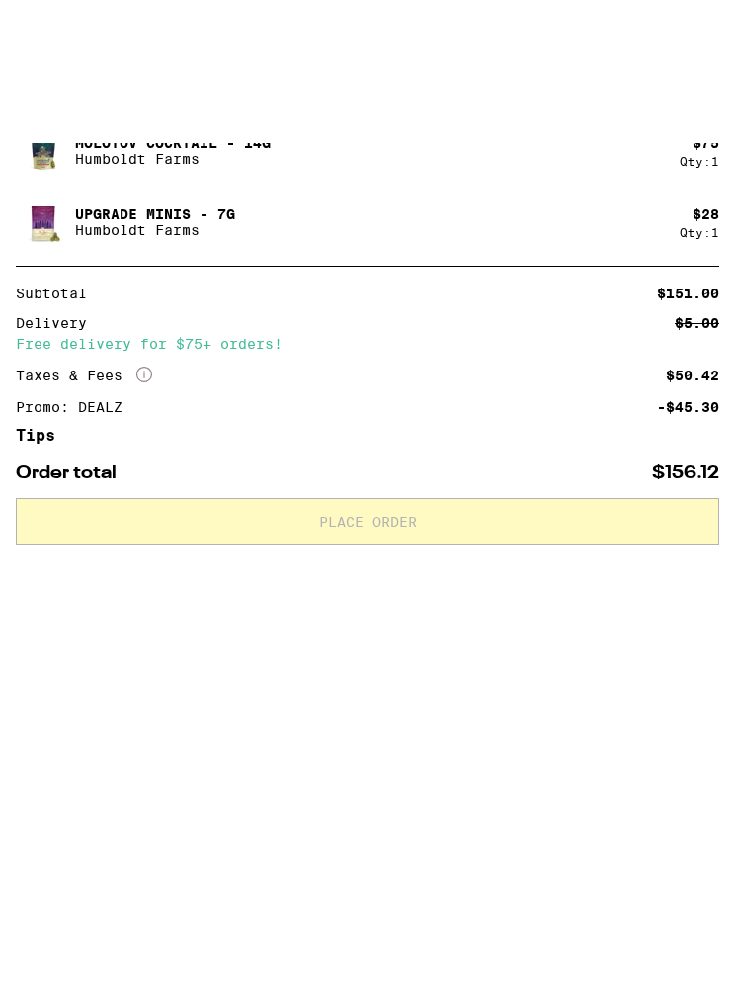
type input "7"
click at [710, 680] on div "Save" at bounding box center [702, 701] width 36 height 43
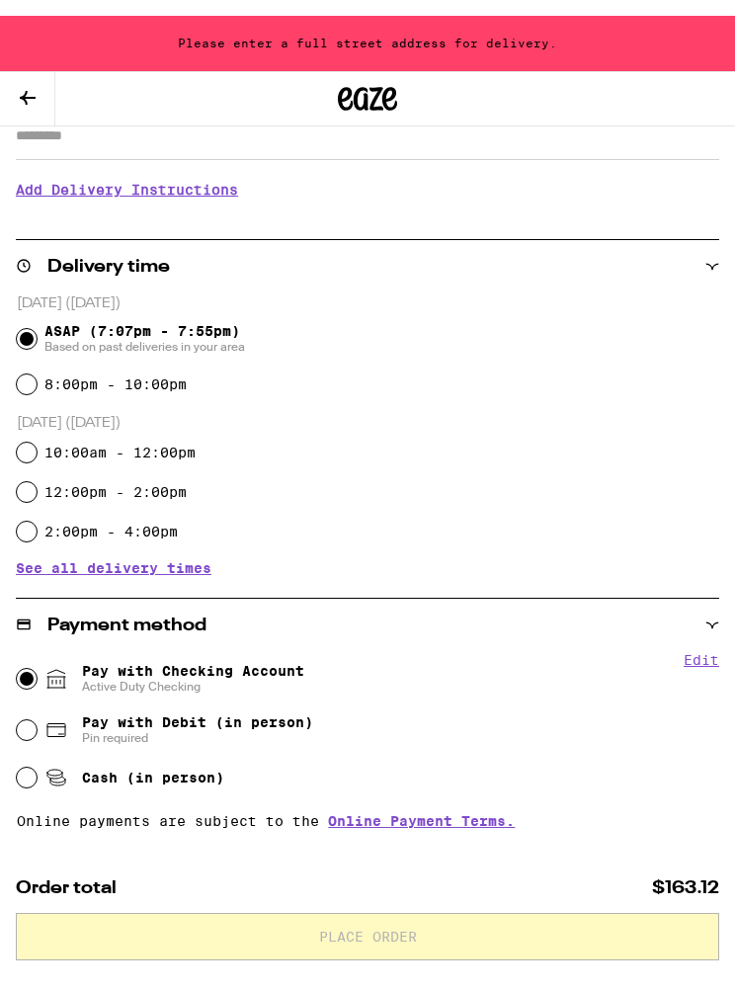
scroll to position [0, 0]
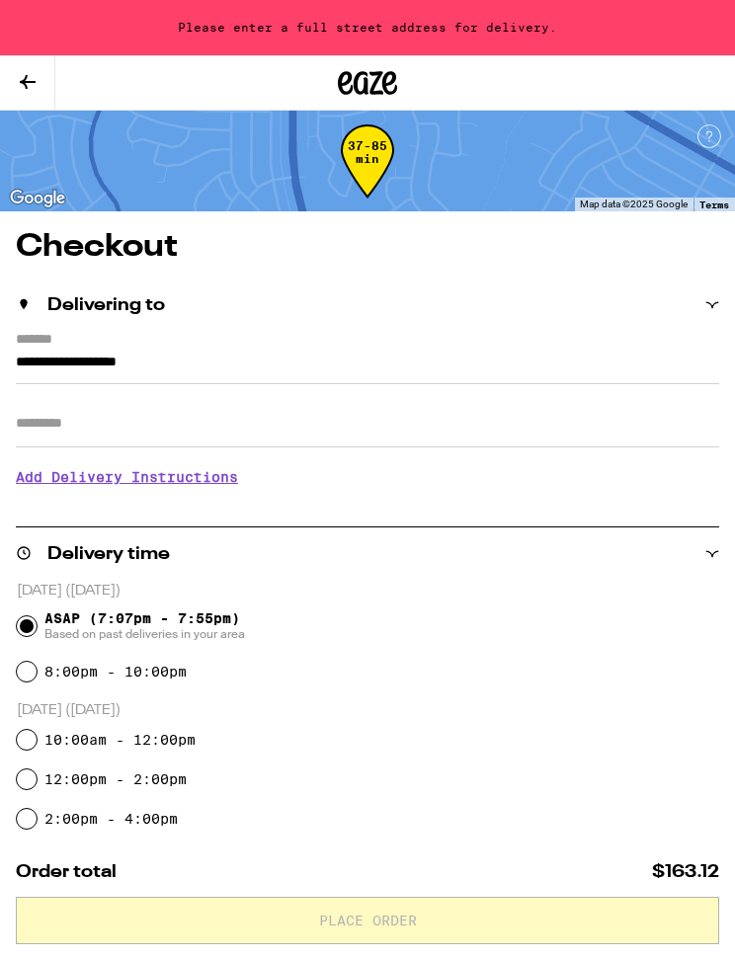
click at [28, 351] on input "**********" at bounding box center [368, 368] width 704 height 34
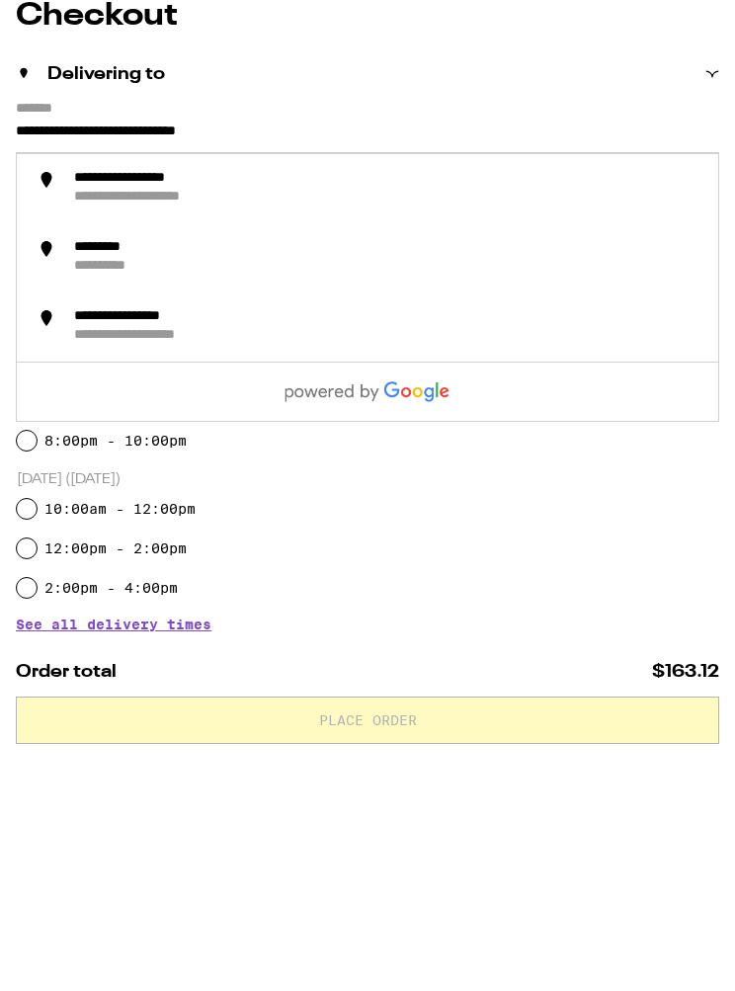
click at [268, 401] on div "**********" at bounding box center [387, 420] width 630 height 38
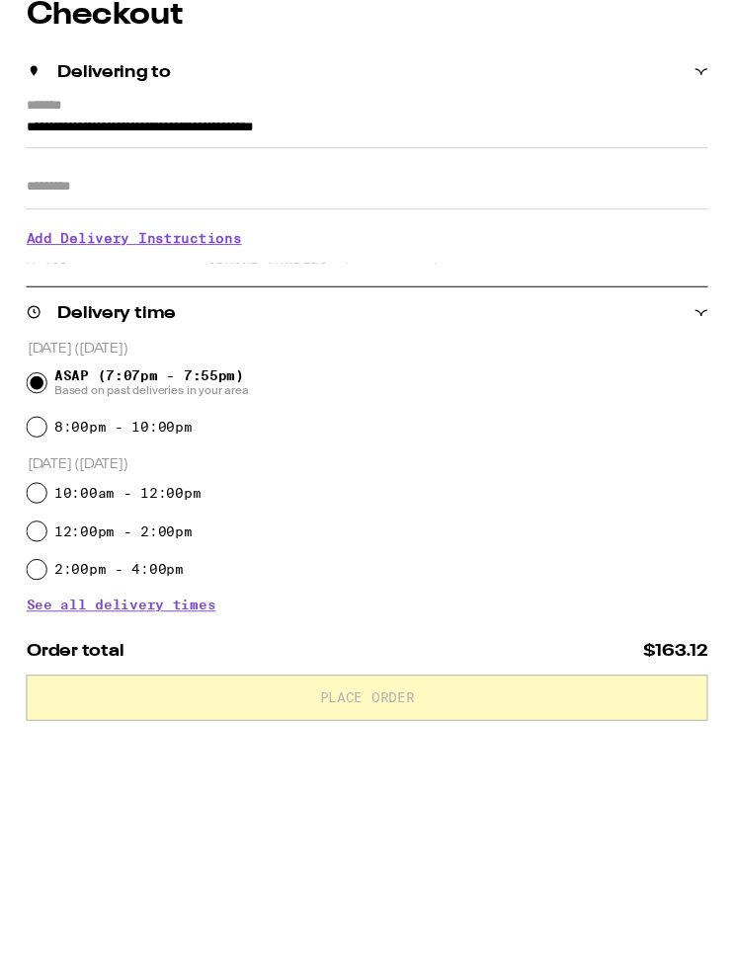
scroll to position [231, 0]
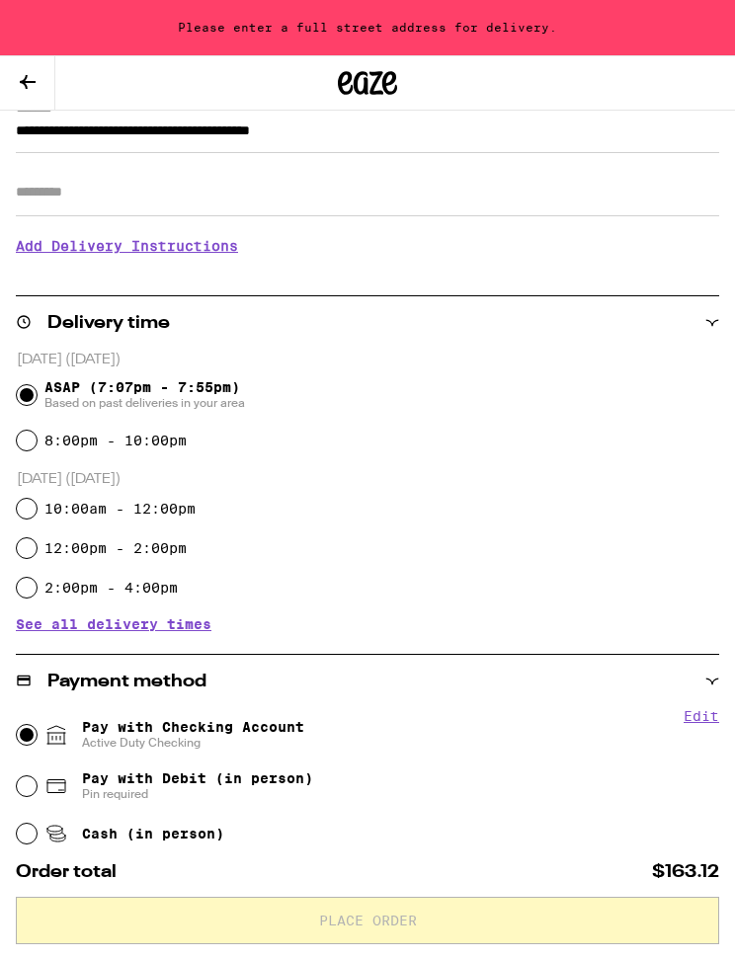
type input "**********"
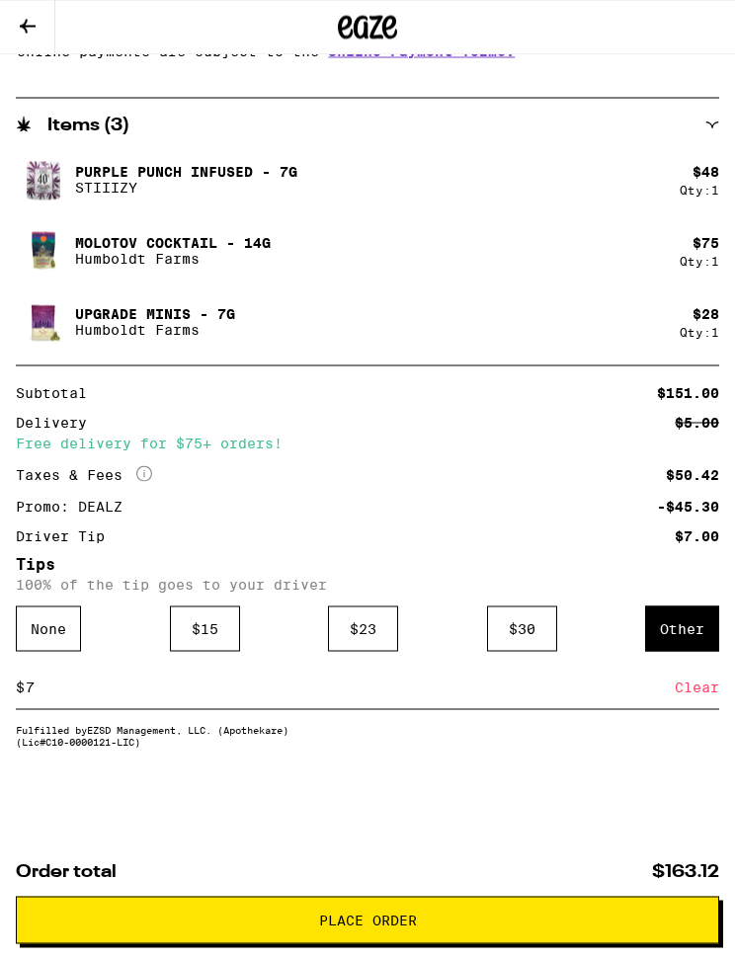
scroll to position [1019, 0]
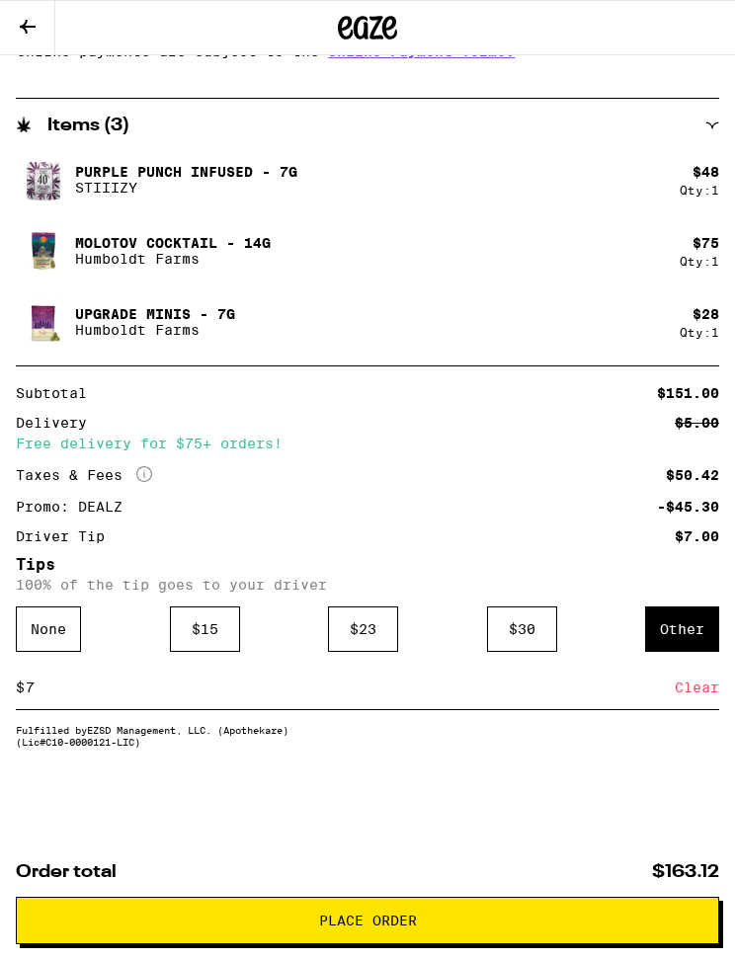
click at [621, 917] on span "Place Order" at bounding box center [368, 921] width 670 height 14
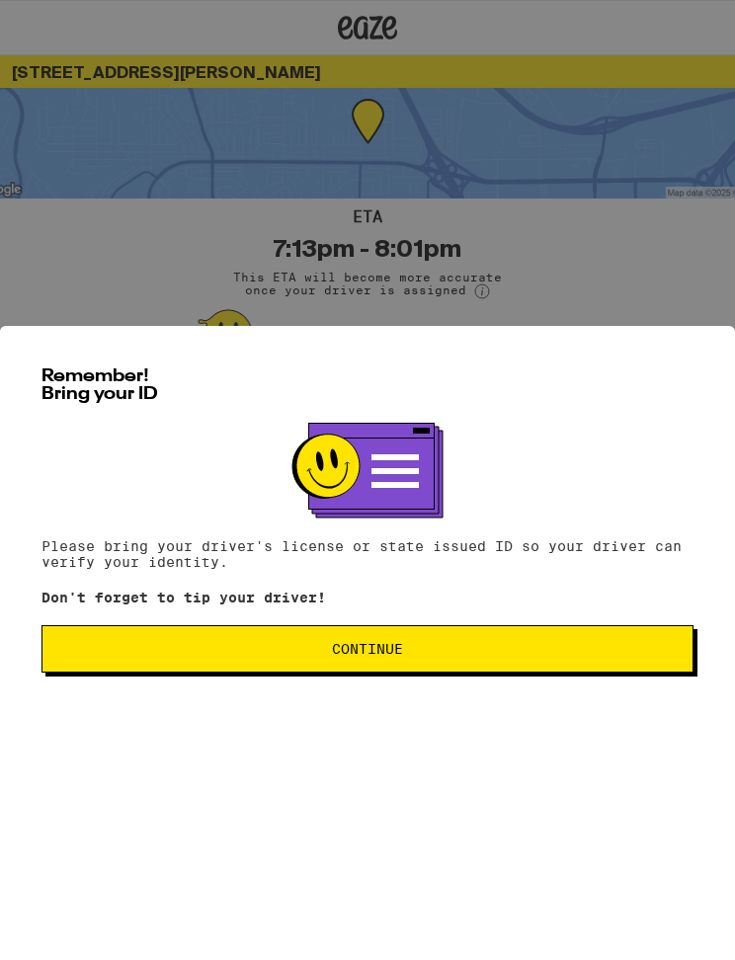
click at [636, 656] on span "Continue" at bounding box center [367, 649] width 619 height 14
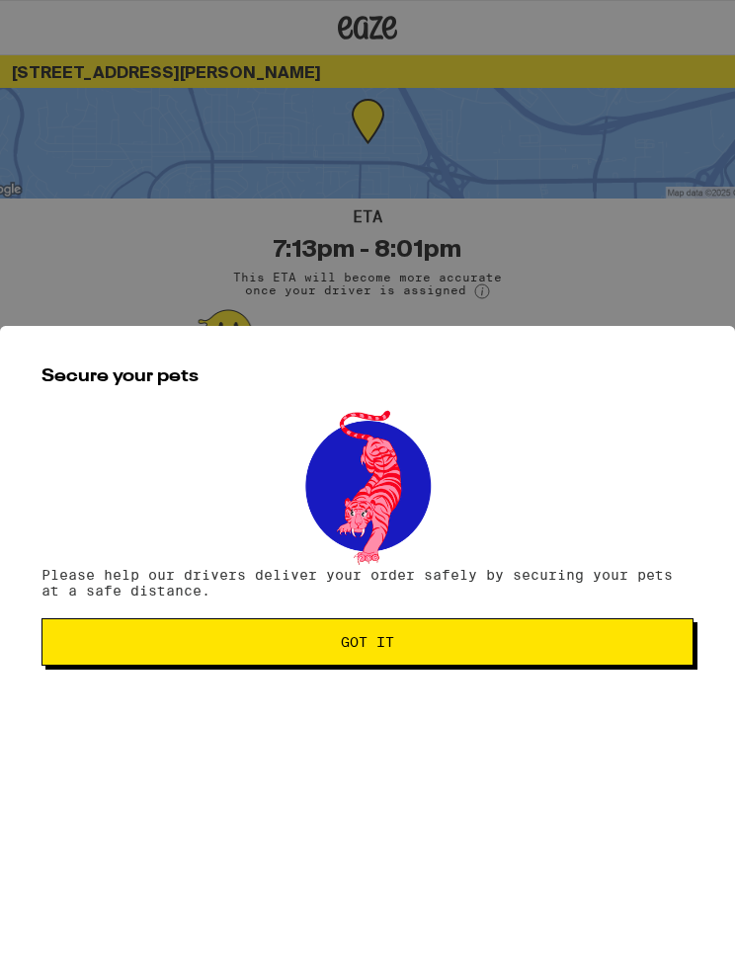
click at [660, 639] on button "Got it" at bounding box center [368, 642] width 652 height 47
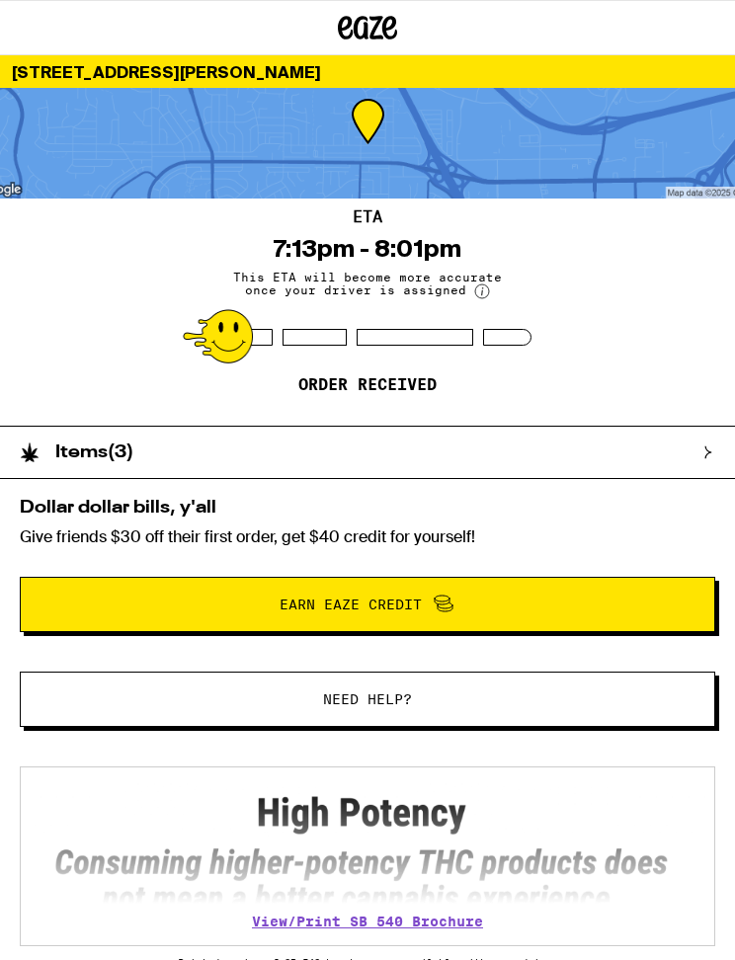
click at [458, 923] on link "View/Print SB 540 Brochure" at bounding box center [367, 922] width 231 height 16
